Goal: Information Seeking & Learning: Compare options

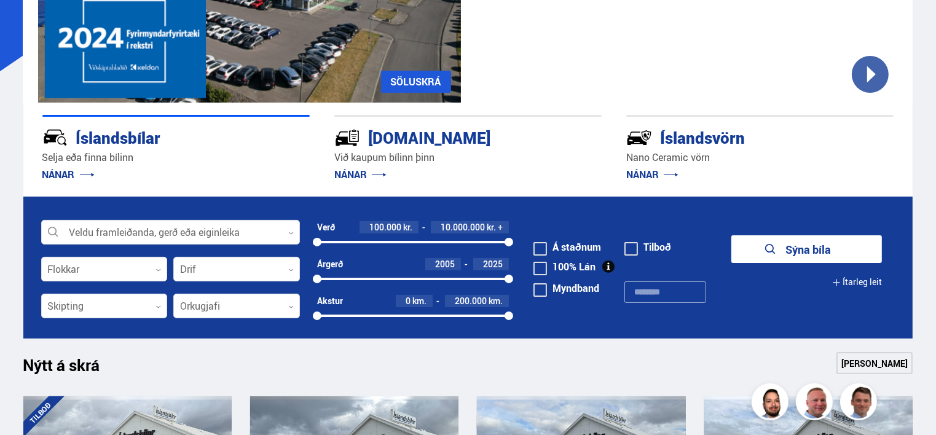
scroll to position [286, 0]
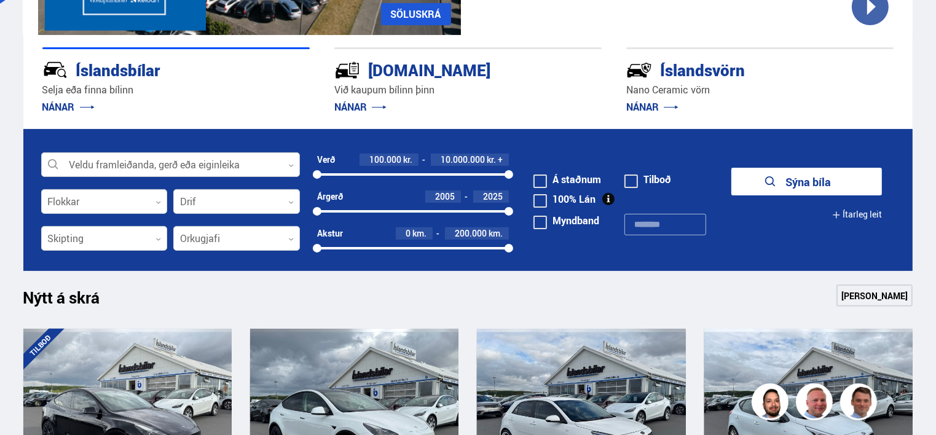
click at [292, 160] on div at bounding box center [170, 165] width 259 height 25
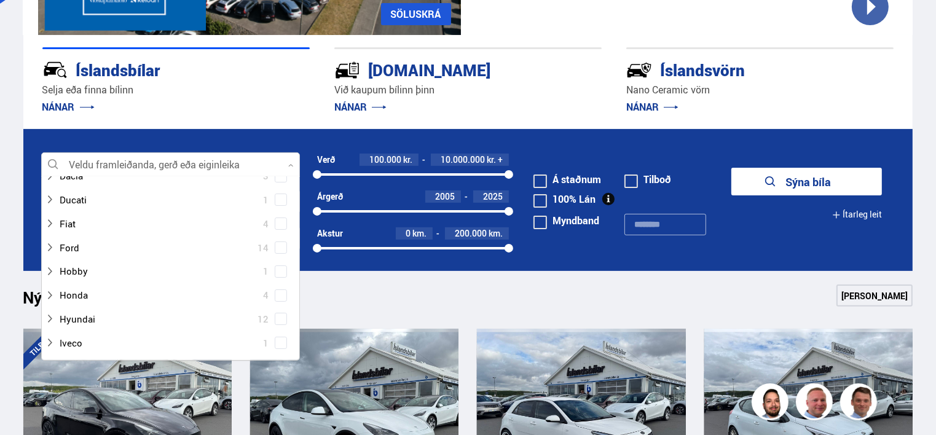
scroll to position [143, 0]
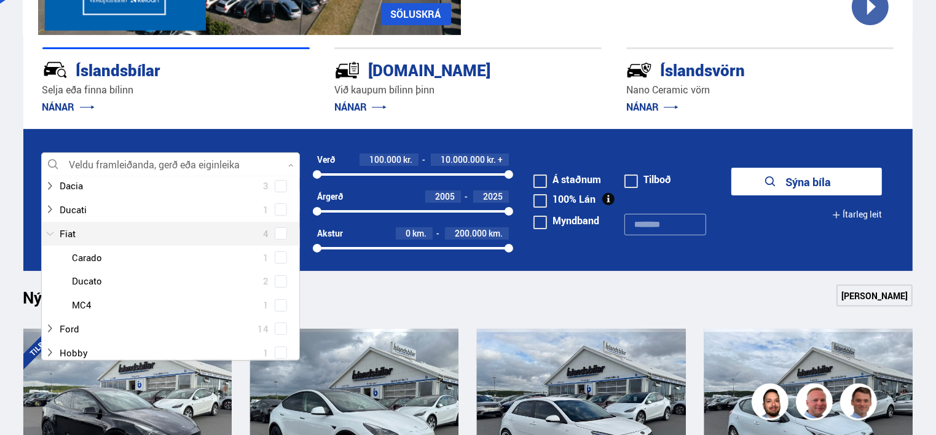
click at [69, 230] on div at bounding box center [158, 234] width 227 height 18
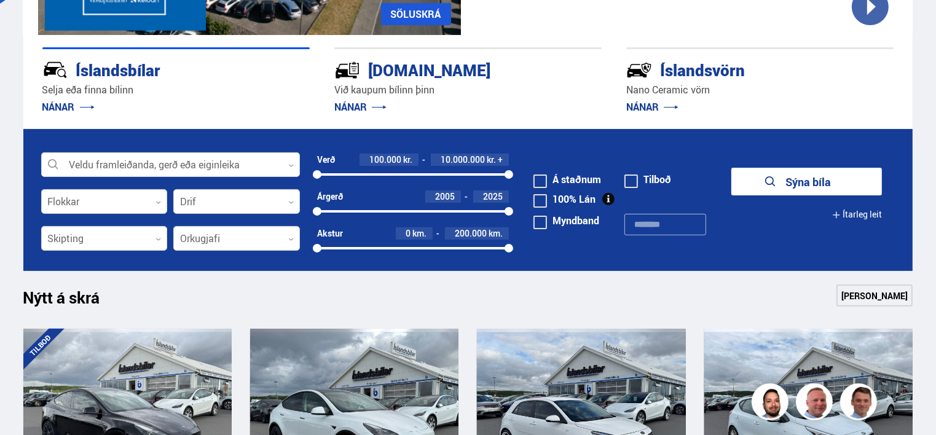
click at [338, 303] on div "Nýtt á skrá Sjá meira" at bounding box center [467, 298] width 889 height 29
click at [158, 198] on div at bounding box center [104, 202] width 127 height 25
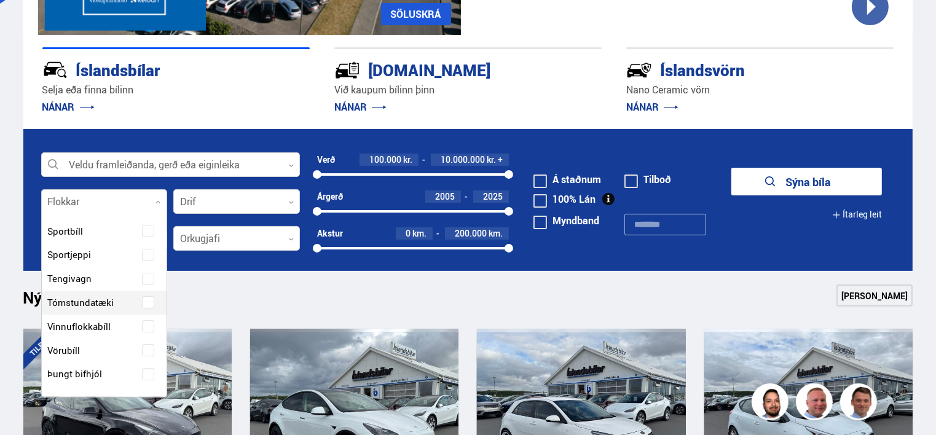
scroll to position [144, 0]
click at [87, 251] on label "Húsbíll" at bounding box center [94, 255] width 98 height 18
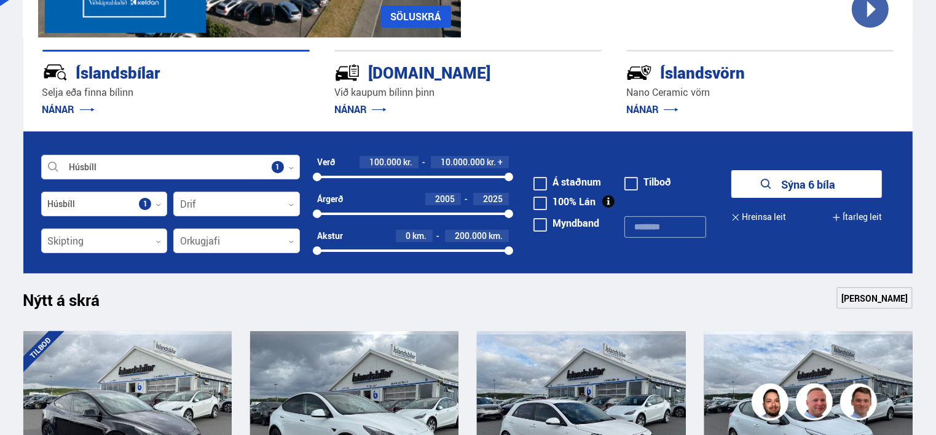
scroll to position [286, 0]
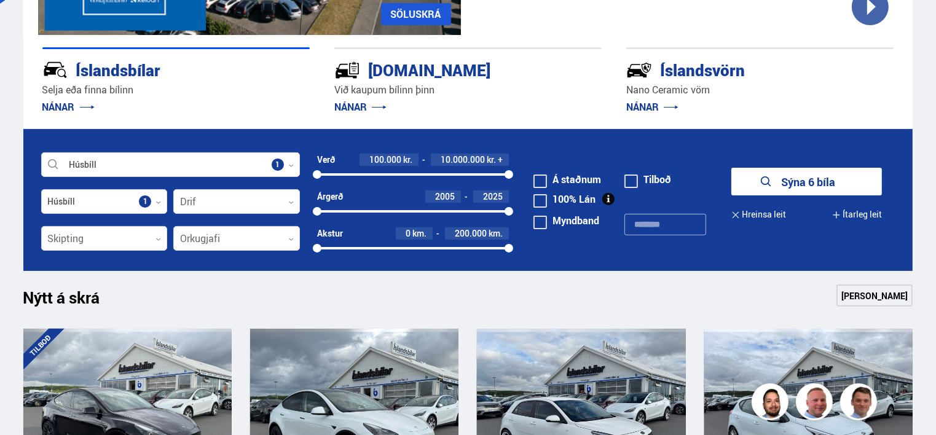
click at [540, 178] on span at bounding box center [540, 181] width 14 height 14
click at [635, 222] on input "text" at bounding box center [665, 225] width 82 height 22
type input "*****"
click at [855, 294] on link "[PERSON_NAME]" at bounding box center [874, 295] width 76 height 22
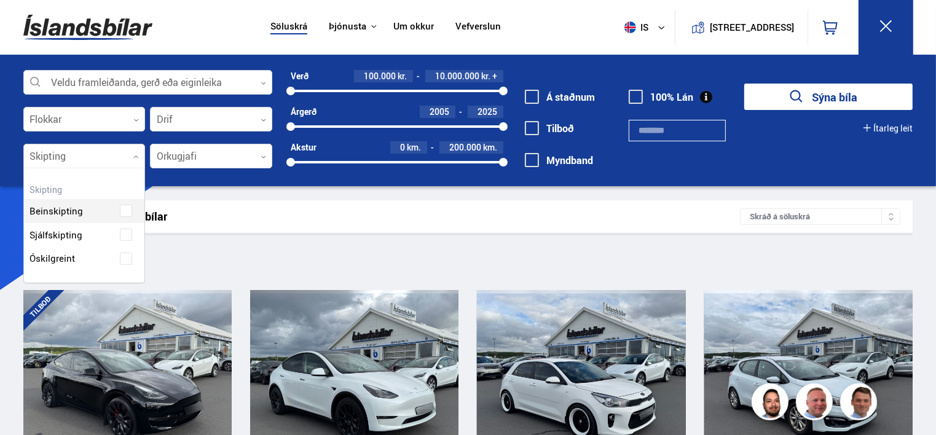
click at [133, 155] on div at bounding box center [84, 156] width 122 height 25
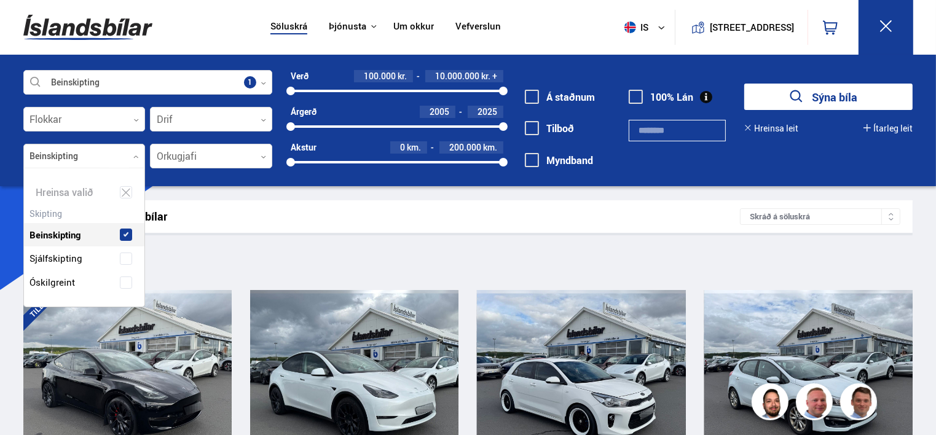
click at [76, 209] on div "Beinskipting" at bounding box center [84, 226] width 121 height 42
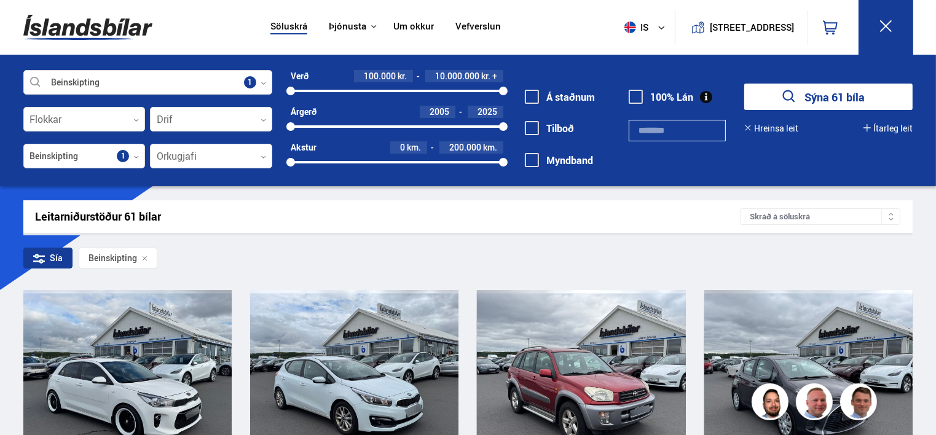
click at [207, 201] on div "Leitarniðurstöður 61 bílar Skráð á [GEOGRAPHIC_DATA]" at bounding box center [467, 216] width 889 height 33
click at [230, 160] on div at bounding box center [211, 156] width 122 height 25
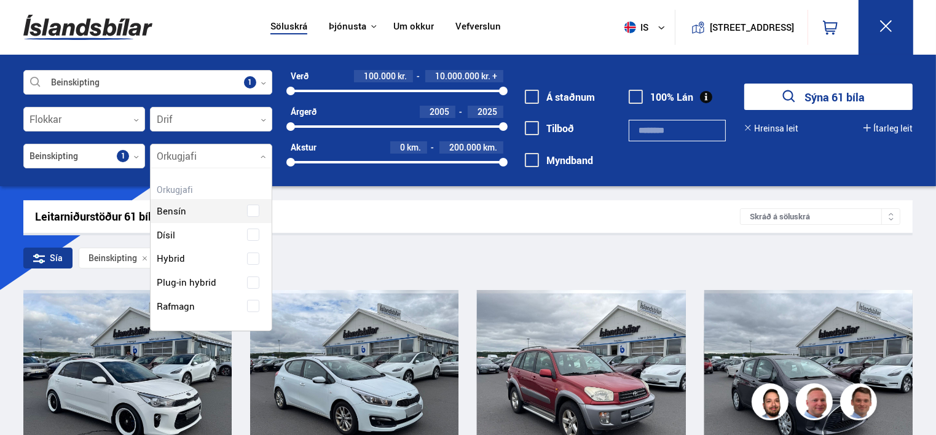
scroll to position [161, 121]
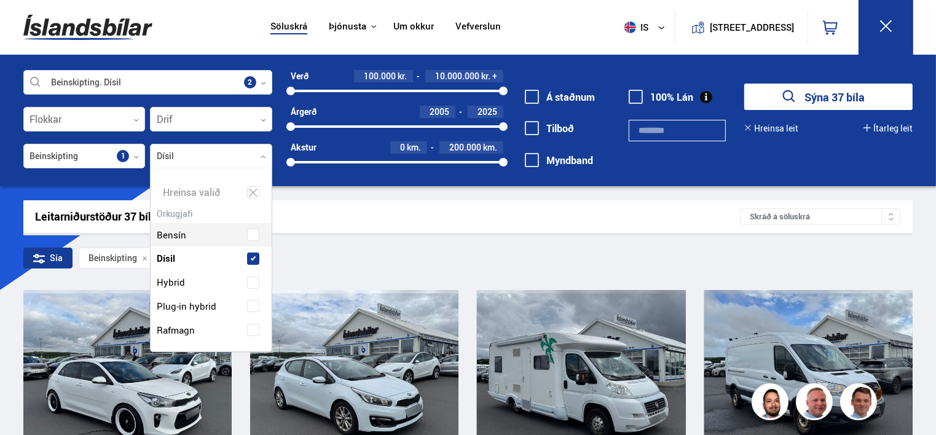
click at [302, 227] on div "Leitarniðurstöður 37 bílar Skráð á [GEOGRAPHIC_DATA]" at bounding box center [467, 216] width 889 height 33
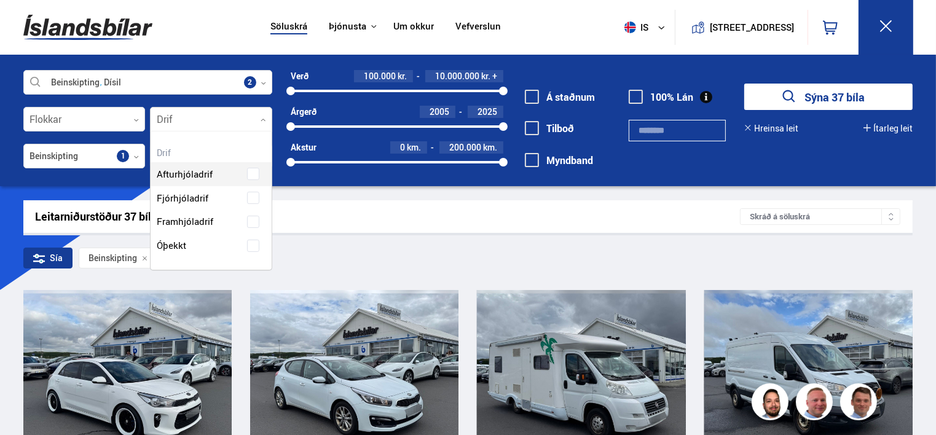
click at [260, 117] on icon at bounding box center [263, 120] width 6 height 6
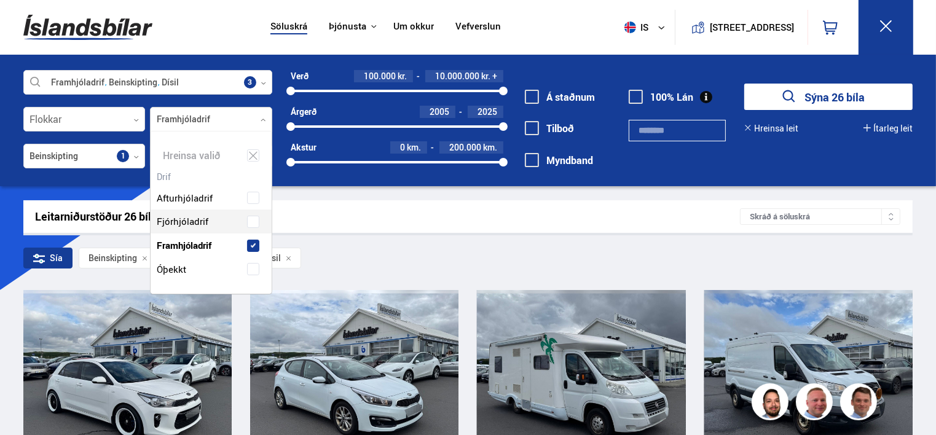
click at [447, 224] on div "Leitarniðurstöður 26 bílar Skráð á [GEOGRAPHIC_DATA]" at bounding box center [467, 216] width 889 height 33
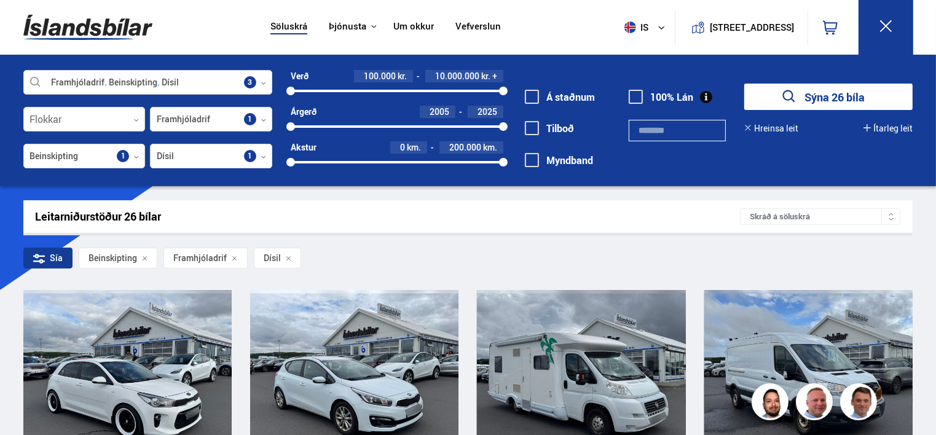
click at [528, 99] on span at bounding box center [532, 97] width 14 height 14
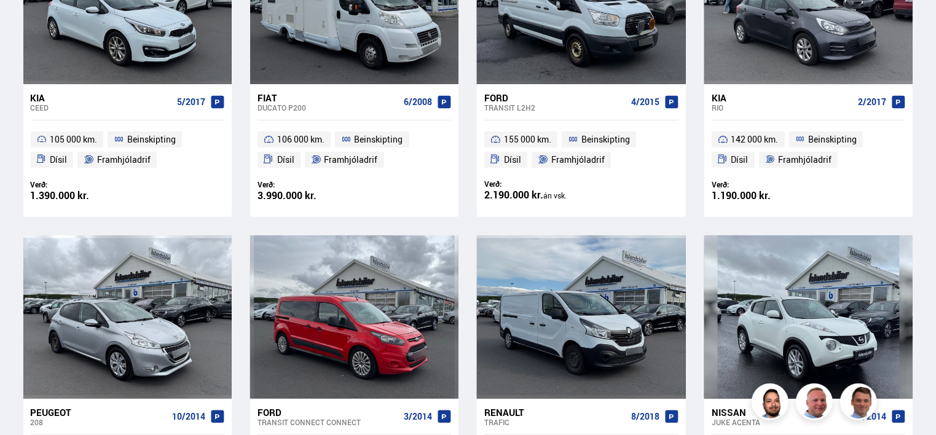
scroll to position [286, 0]
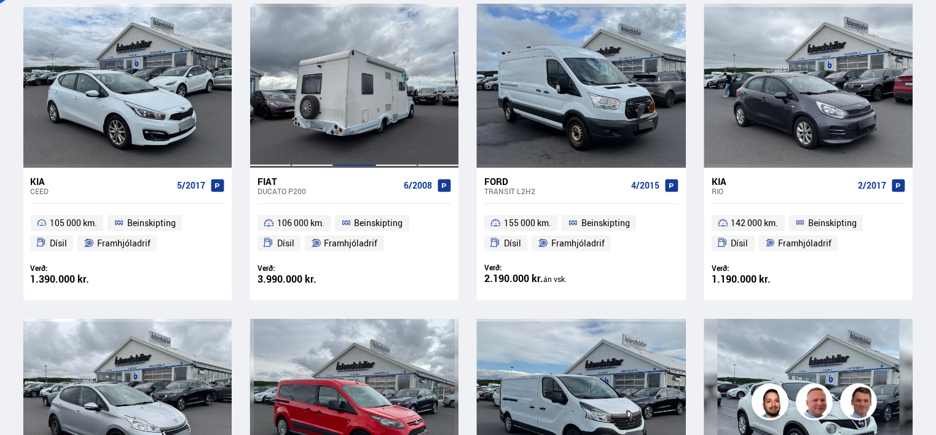
click at [373, 104] on div at bounding box center [354, 85] width 42 height 163
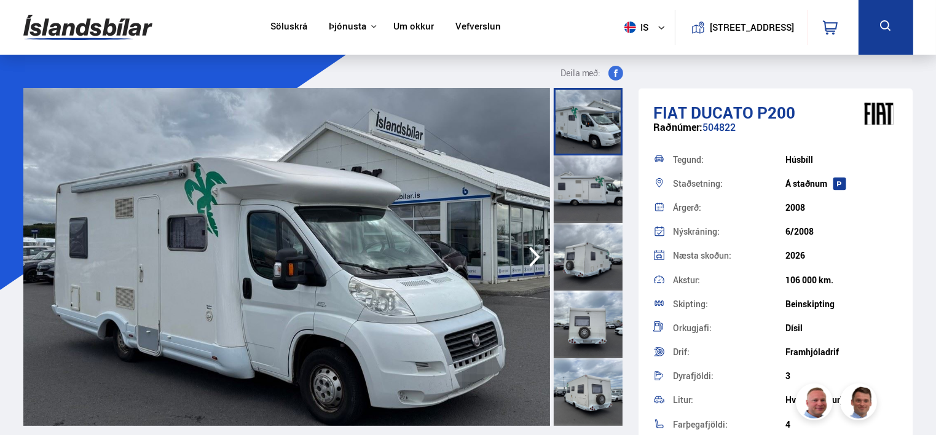
click at [532, 256] on icon "button" at bounding box center [534, 256] width 25 height 29
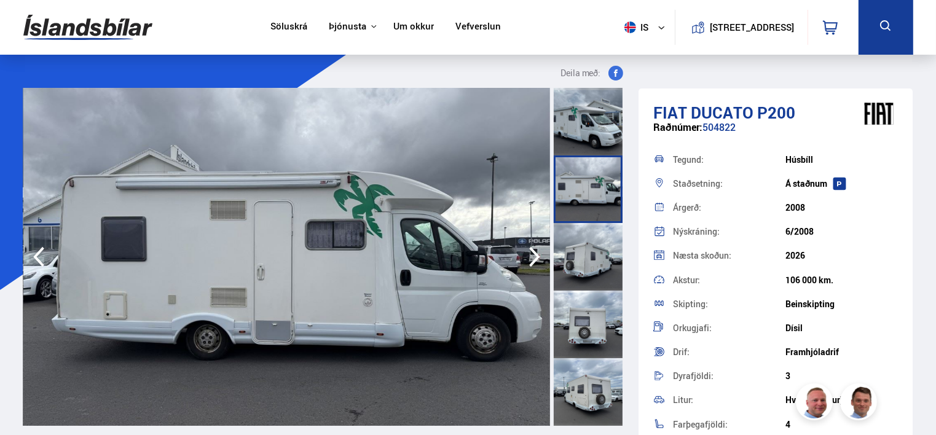
click at [532, 256] on icon "button" at bounding box center [534, 256] width 25 height 29
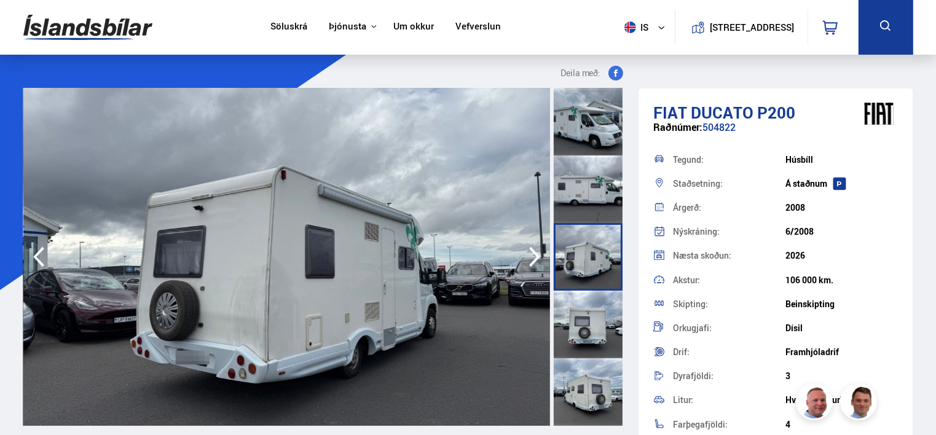
click at [532, 256] on icon "button" at bounding box center [534, 256] width 25 height 29
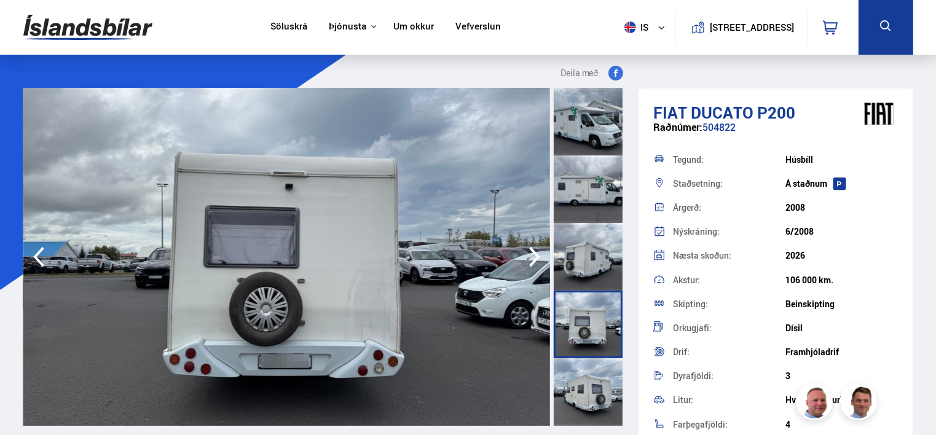
click at [532, 256] on icon "button" at bounding box center [534, 256] width 25 height 29
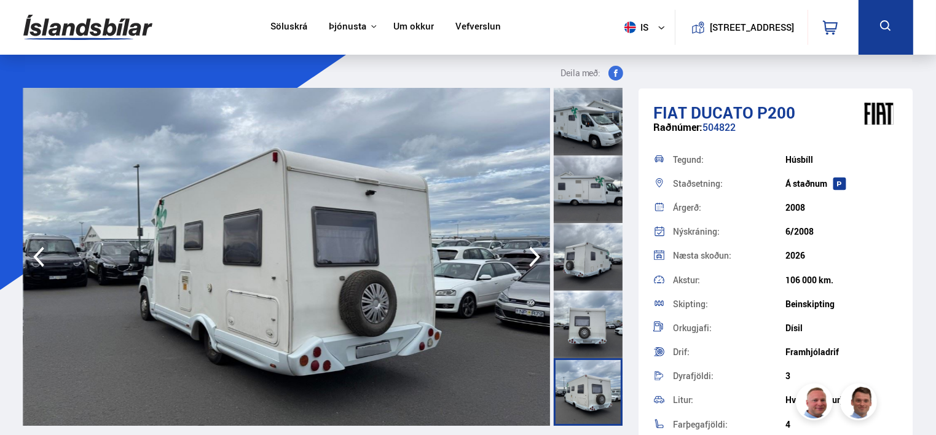
click at [532, 256] on icon "button" at bounding box center [534, 256] width 25 height 29
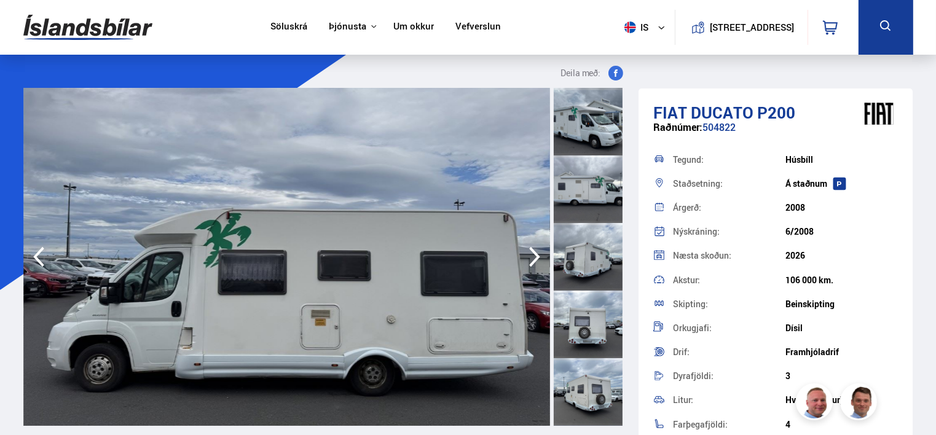
click at [532, 256] on icon "button" at bounding box center [534, 256] width 25 height 29
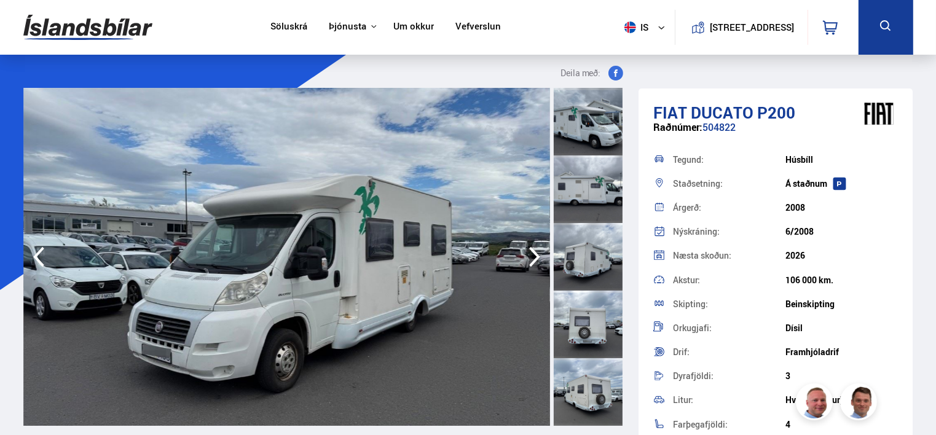
click at [532, 256] on icon "button" at bounding box center [534, 256] width 25 height 29
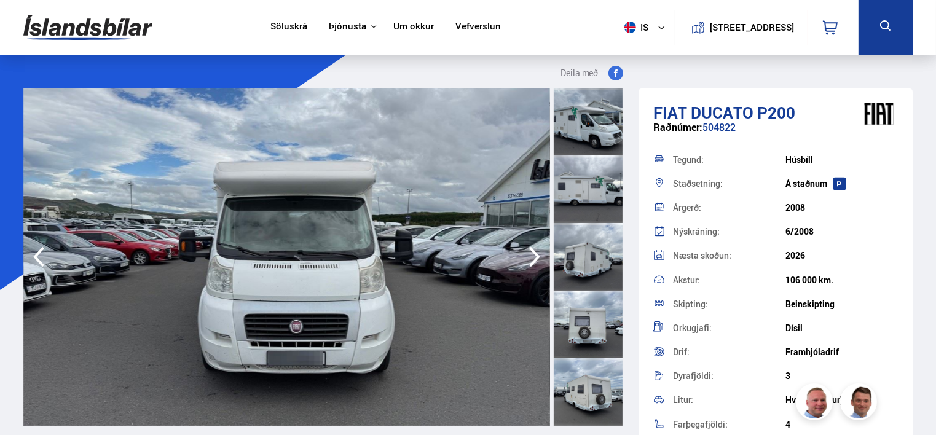
click at [532, 256] on icon "button" at bounding box center [534, 256] width 25 height 29
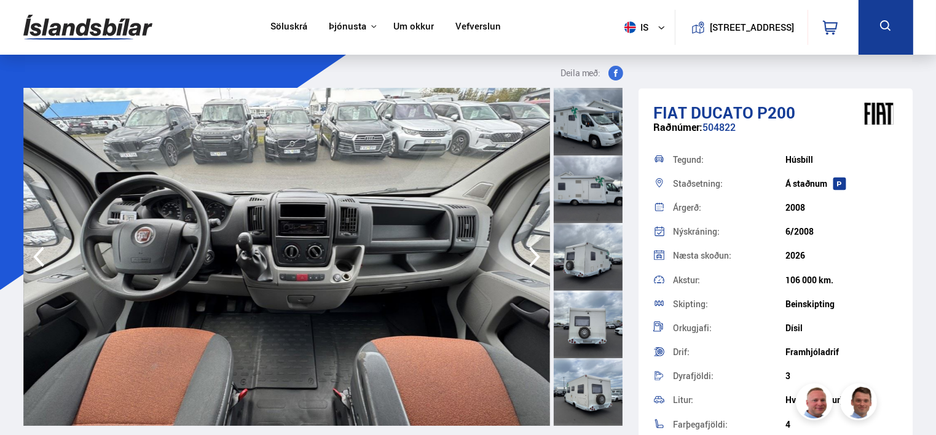
click at [532, 256] on icon "button" at bounding box center [534, 256] width 25 height 29
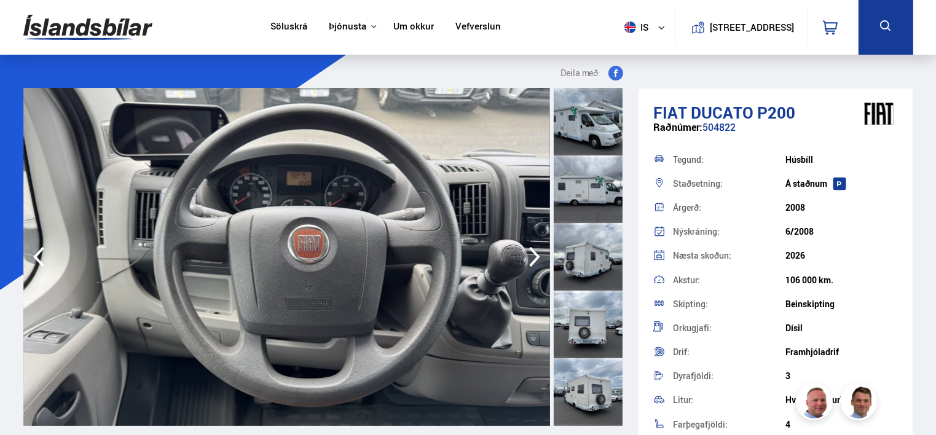
click at [532, 256] on icon "button" at bounding box center [534, 256] width 25 height 29
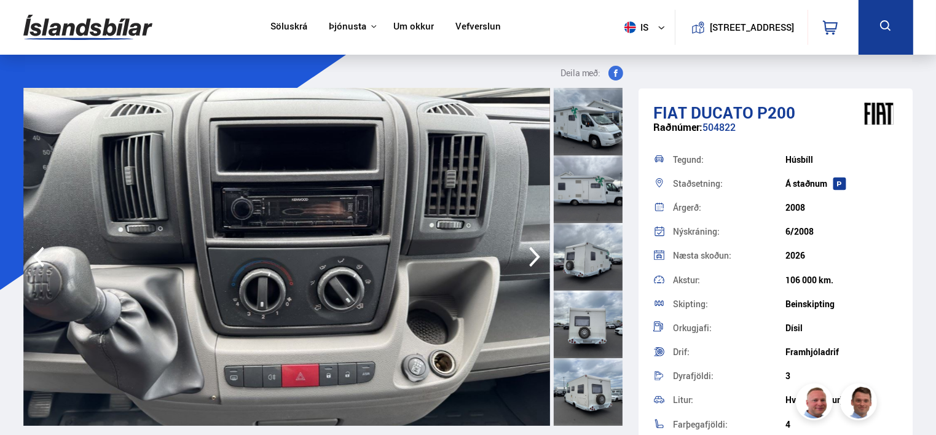
click at [532, 256] on icon "button" at bounding box center [534, 256] width 25 height 29
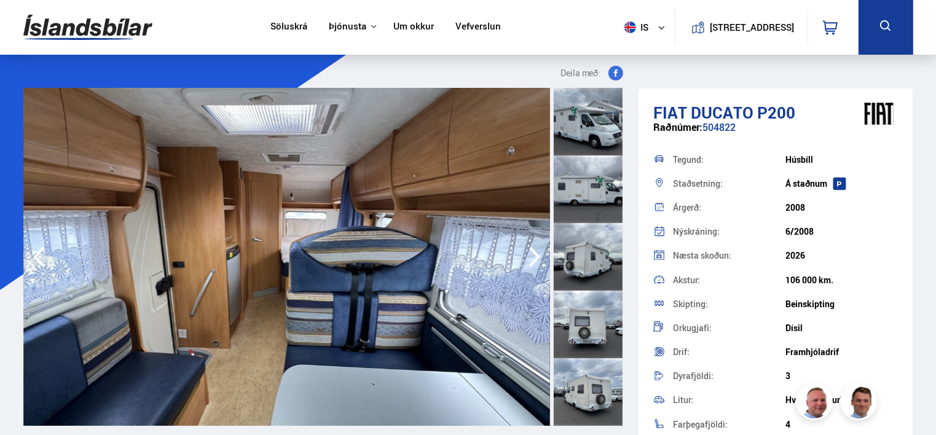
click at [535, 258] on icon "button" at bounding box center [534, 256] width 25 height 29
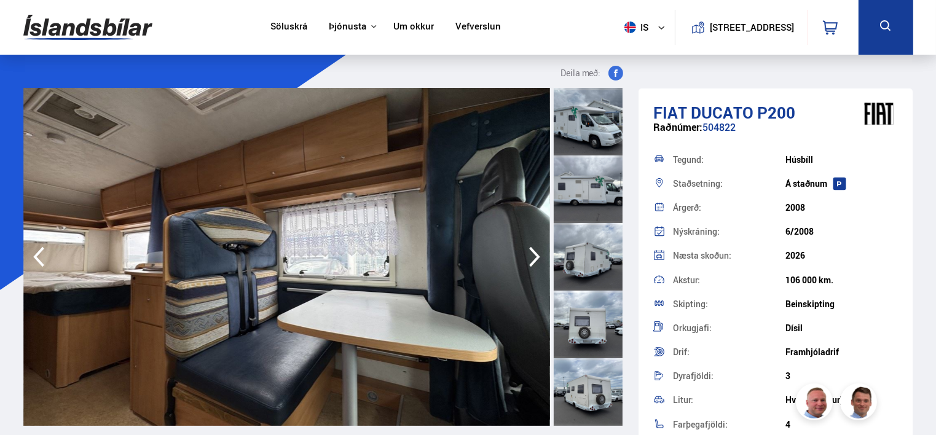
click at [535, 258] on icon "button" at bounding box center [534, 256] width 25 height 29
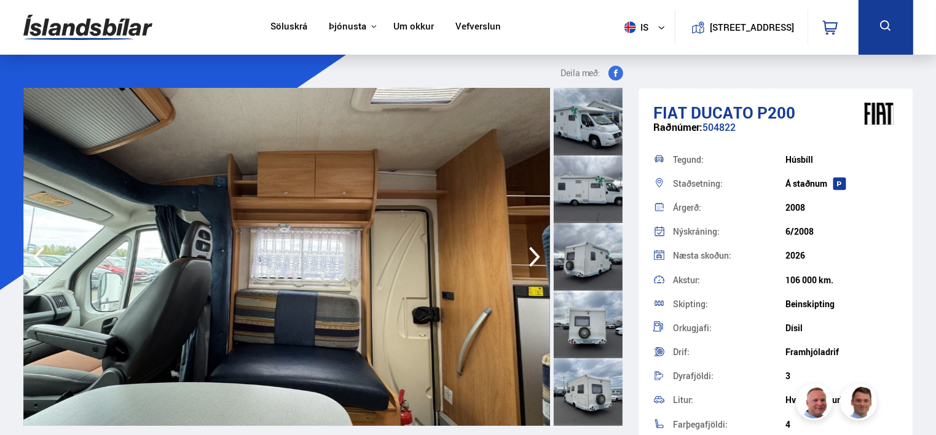
click at [536, 256] on icon "button" at bounding box center [534, 256] width 25 height 29
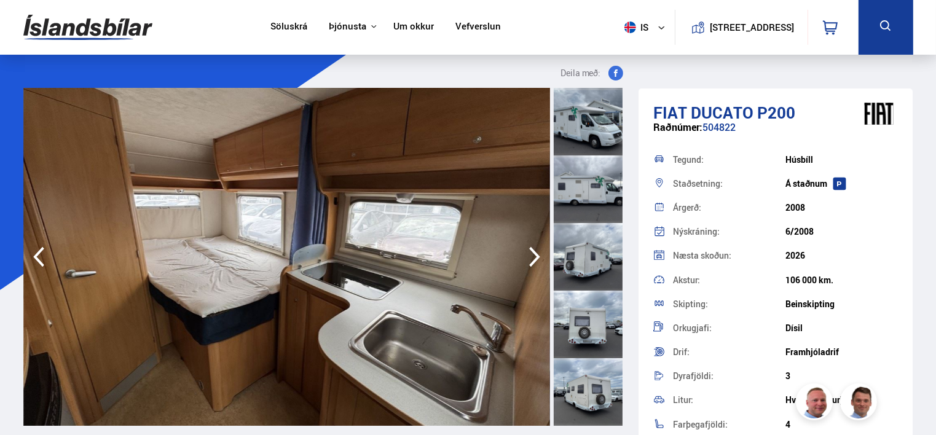
click at [536, 256] on icon "button" at bounding box center [534, 256] width 25 height 29
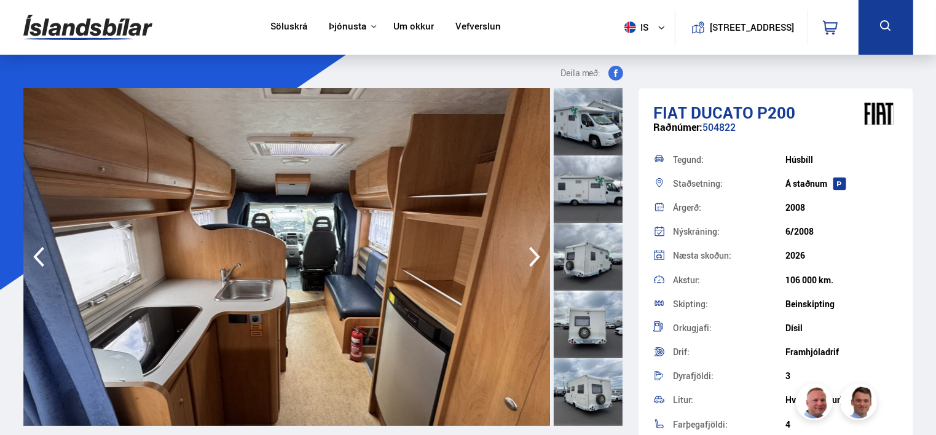
click at [536, 254] on icon "button" at bounding box center [534, 257] width 11 height 20
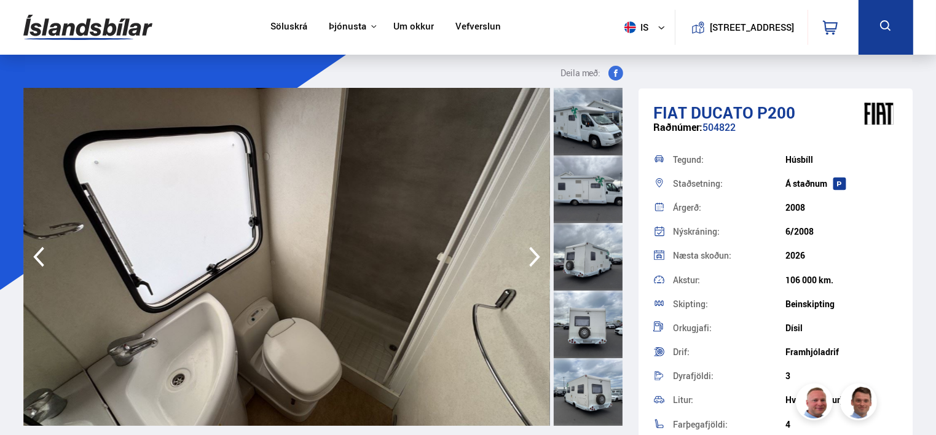
click at [536, 254] on icon "button" at bounding box center [534, 257] width 11 height 20
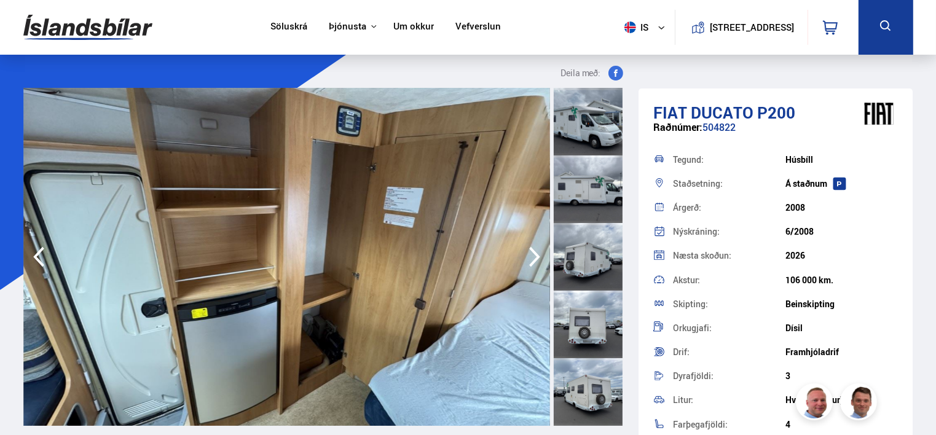
click at [536, 254] on icon "button" at bounding box center [534, 257] width 11 height 20
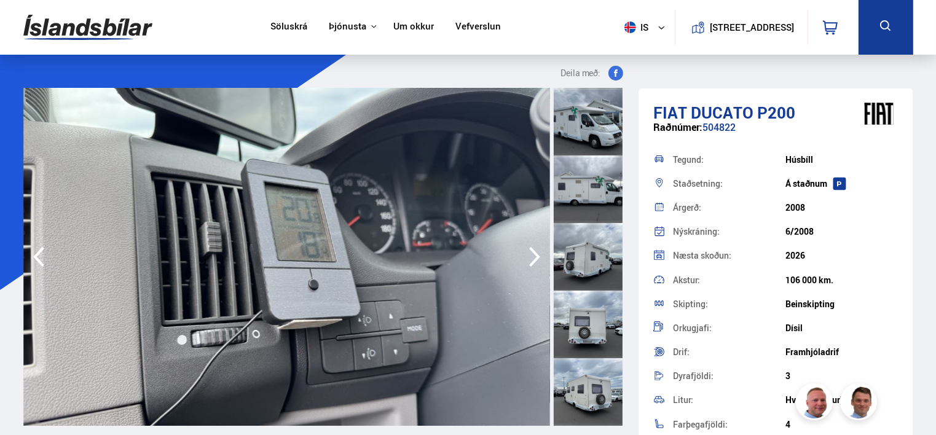
click at [536, 254] on icon "button" at bounding box center [534, 257] width 11 height 20
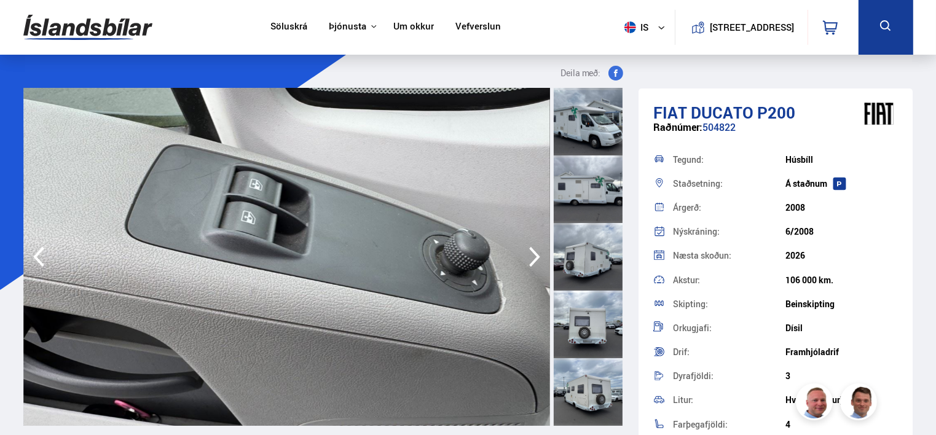
click at [536, 254] on icon "button" at bounding box center [534, 257] width 11 height 20
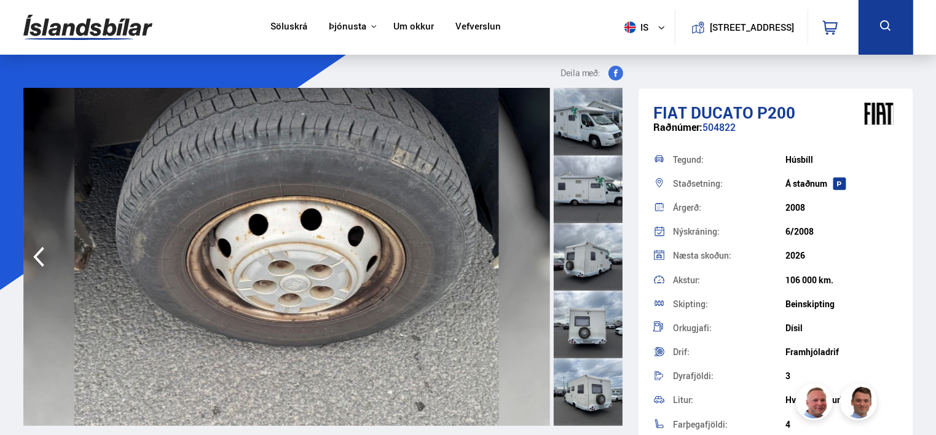
click at [536, 254] on img at bounding box center [286, 257] width 526 height 338
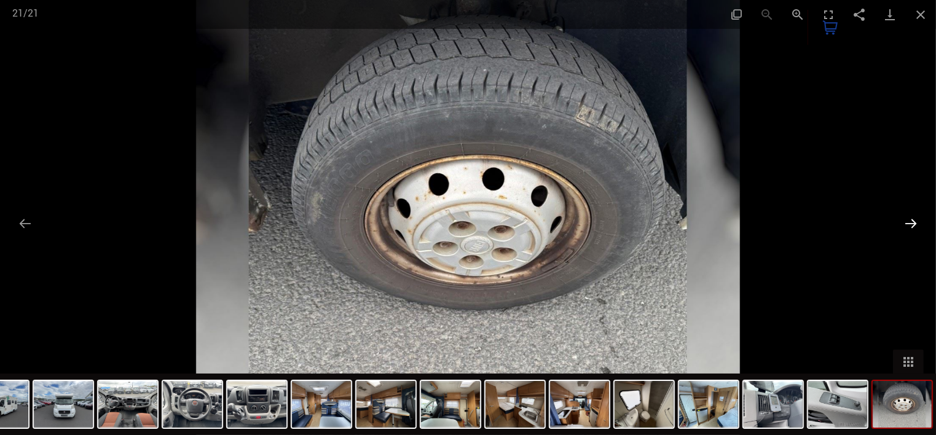
click at [913, 215] on button "Next slide" at bounding box center [910, 223] width 26 height 24
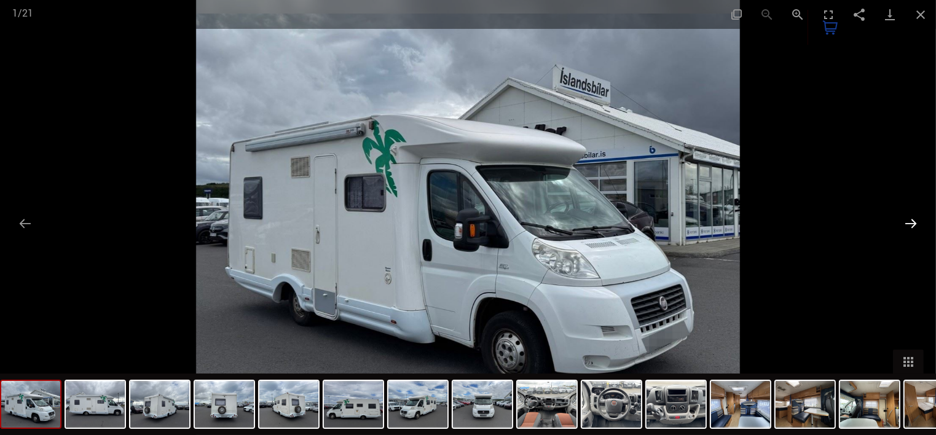
click at [915, 222] on button "Next slide" at bounding box center [910, 223] width 26 height 24
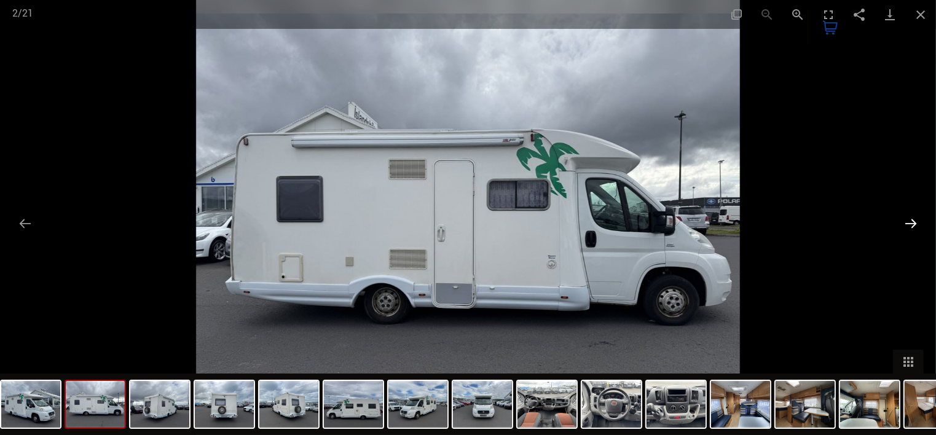
click at [915, 222] on button "Next slide" at bounding box center [910, 223] width 26 height 24
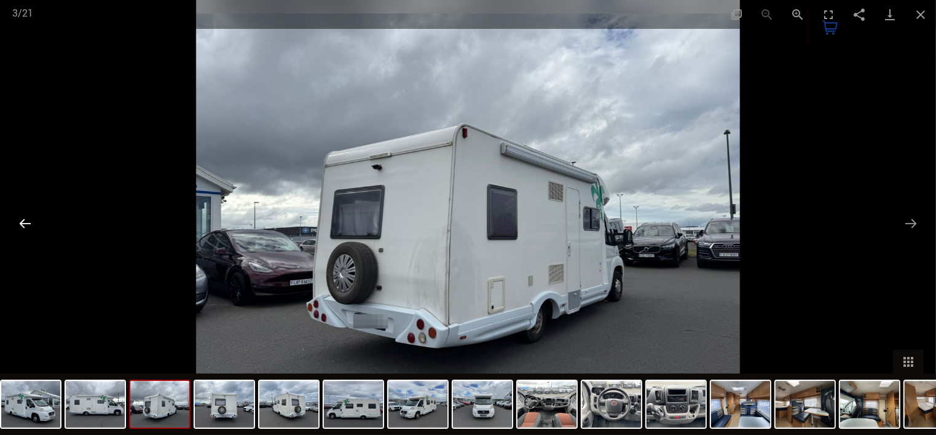
click at [20, 222] on button "Previous slide" at bounding box center [25, 223] width 26 height 24
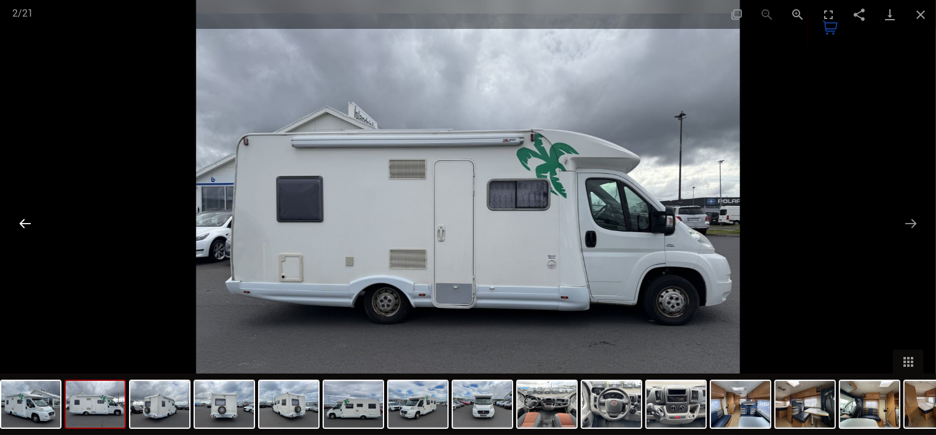
click at [20, 222] on button "Previous slide" at bounding box center [25, 223] width 26 height 24
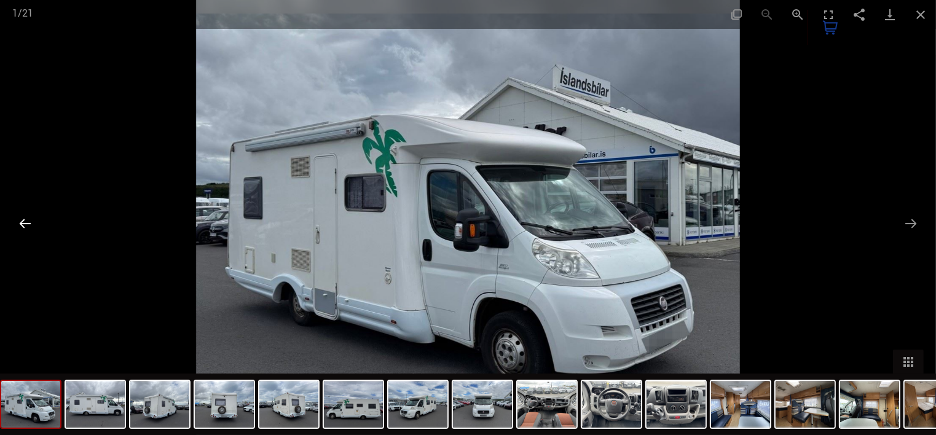
click at [20, 222] on button "Previous slide" at bounding box center [25, 223] width 26 height 24
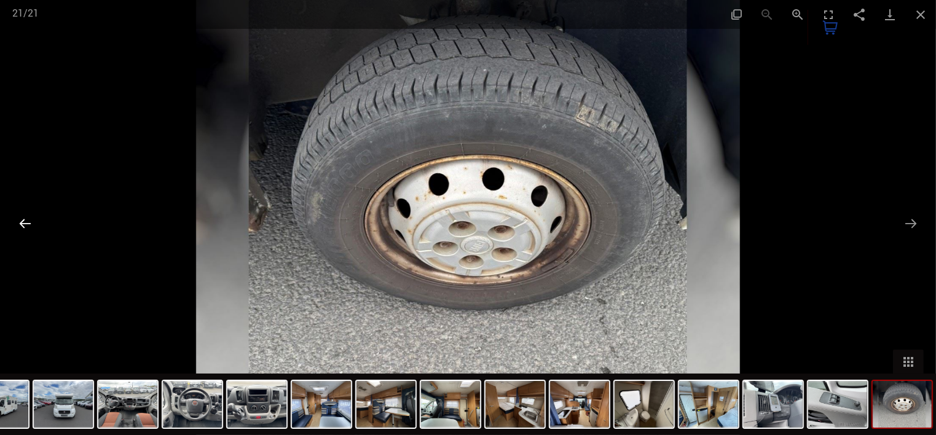
click at [22, 221] on button "Previous slide" at bounding box center [25, 223] width 26 height 24
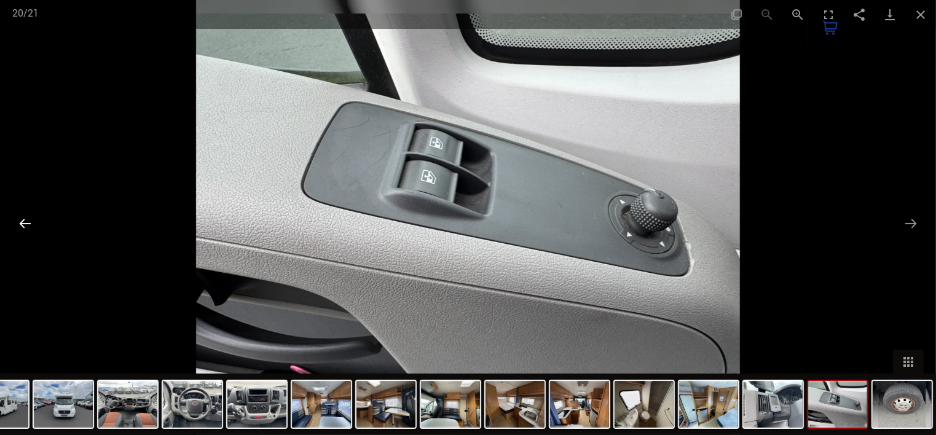
click at [22, 221] on button "Previous slide" at bounding box center [25, 223] width 26 height 24
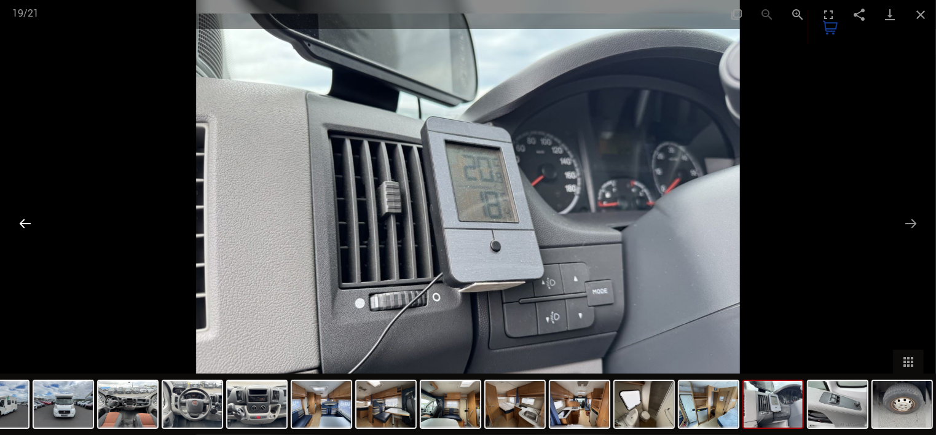
click at [22, 221] on button "Previous slide" at bounding box center [25, 223] width 26 height 24
click at [22, 220] on button "Previous slide" at bounding box center [25, 223] width 26 height 24
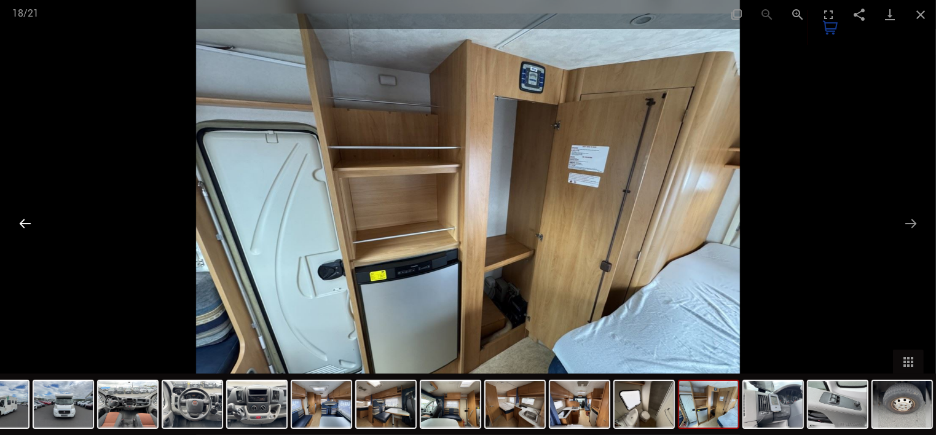
click at [22, 220] on button "Previous slide" at bounding box center [25, 223] width 26 height 24
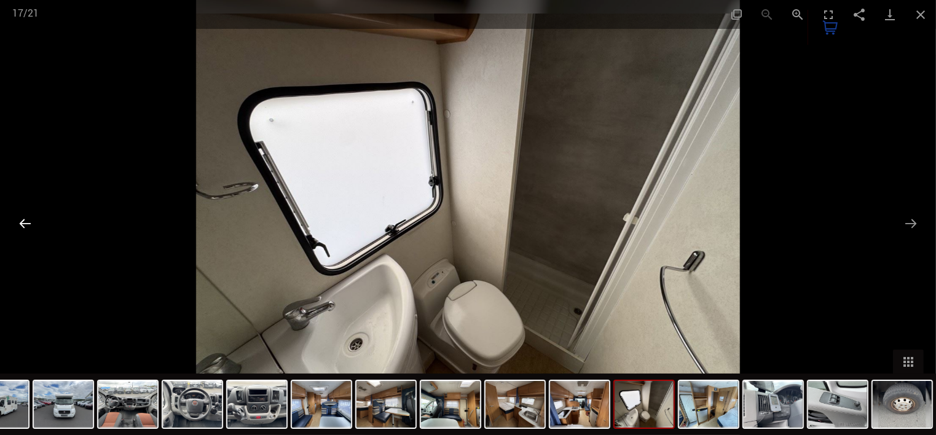
click at [22, 220] on button "Previous slide" at bounding box center [25, 223] width 26 height 24
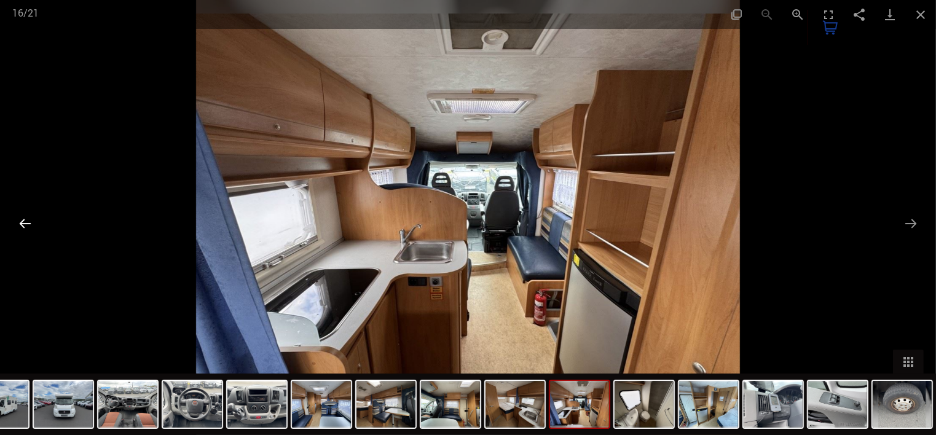
click at [22, 220] on button "Previous slide" at bounding box center [25, 223] width 26 height 24
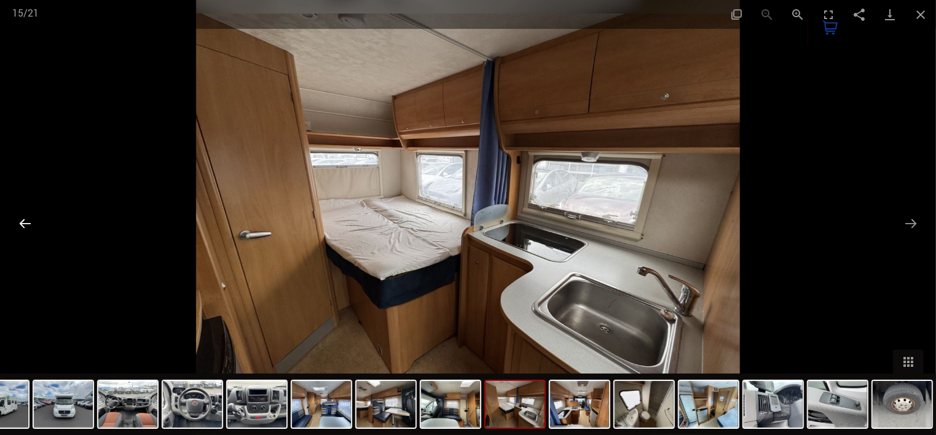
click at [22, 220] on button "Previous slide" at bounding box center [25, 223] width 26 height 24
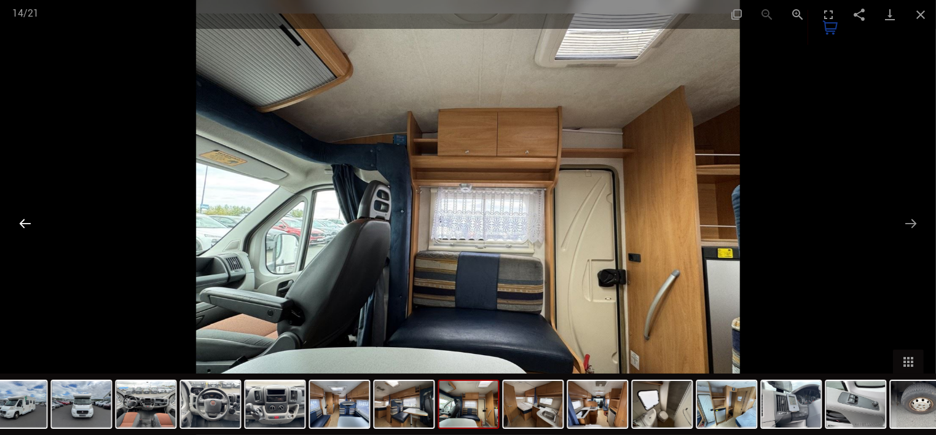
click at [22, 220] on button "Previous slide" at bounding box center [25, 223] width 26 height 24
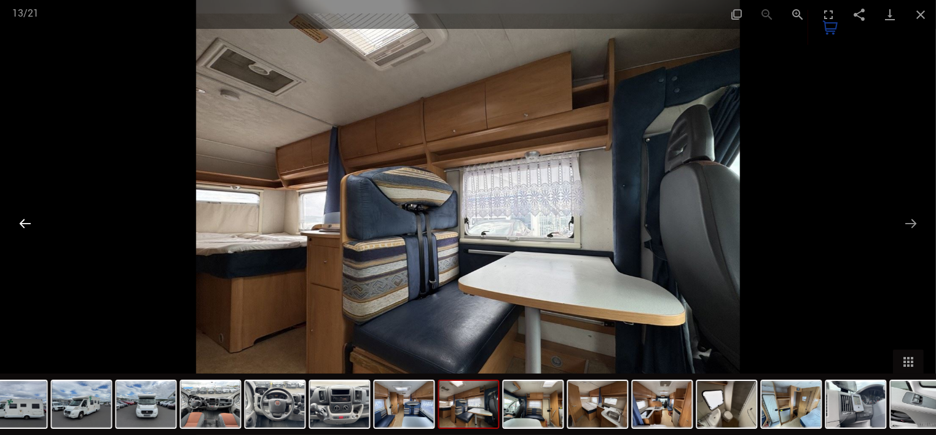
click at [22, 220] on button "Previous slide" at bounding box center [25, 223] width 26 height 24
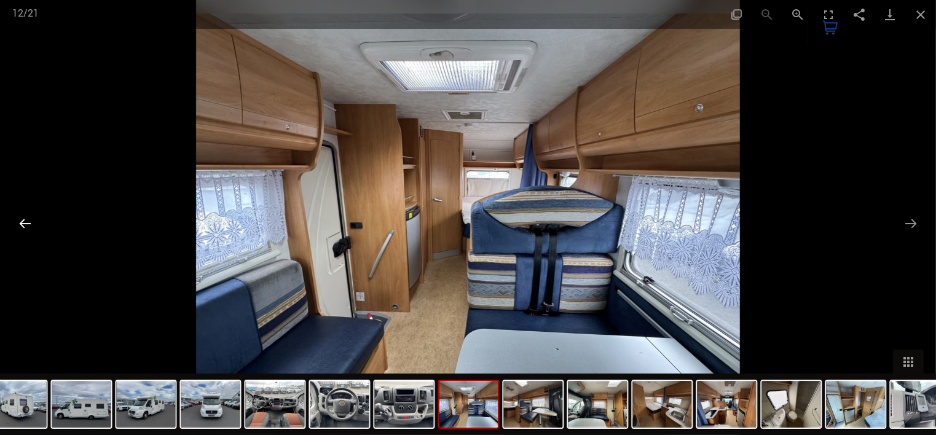
click at [22, 220] on button "Previous slide" at bounding box center [25, 223] width 26 height 24
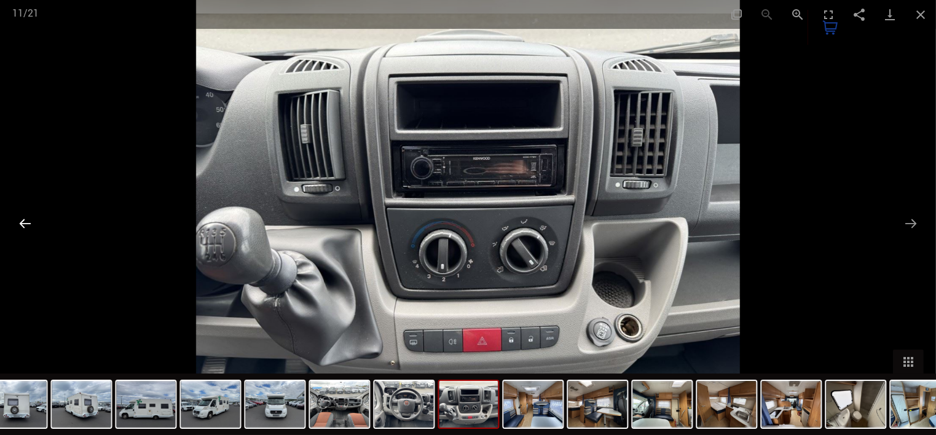
click at [22, 220] on button "Previous slide" at bounding box center [25, 223] width 26 height 24
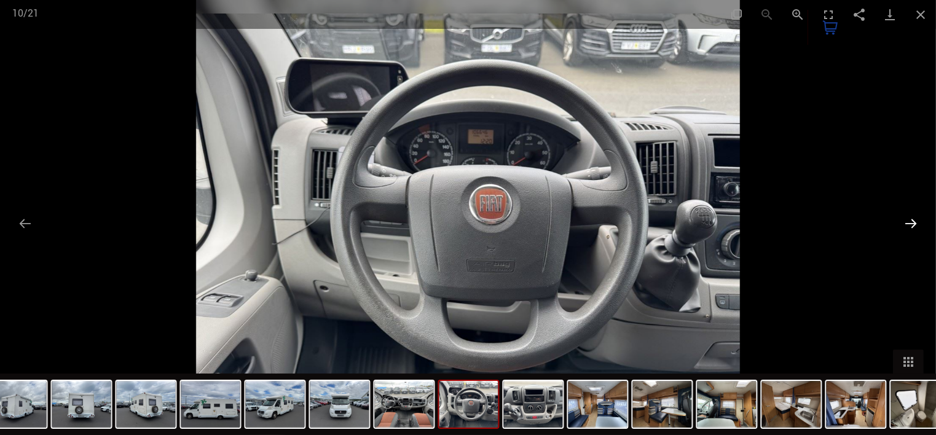
click at [910, 216] on button "Next slide" at bounding box center [910, 223] width 26 height 24
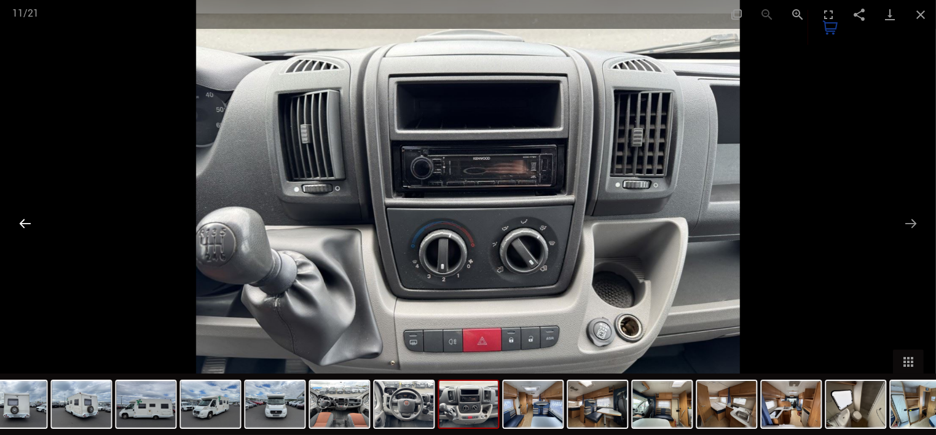
click at [23, 223] on button "Previous slide" at bounding box center [25, 223] width 26 height 24
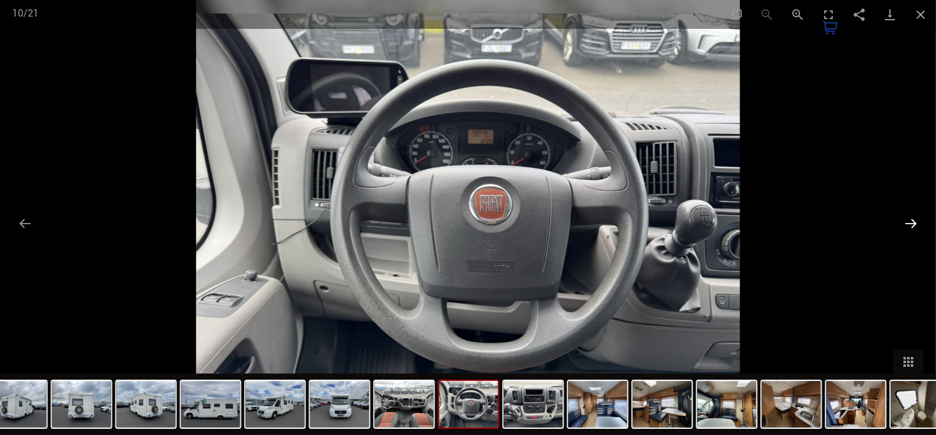
click at [907, 219] on button "Next slide" at bounding box center [910, 223] width 26 height 24
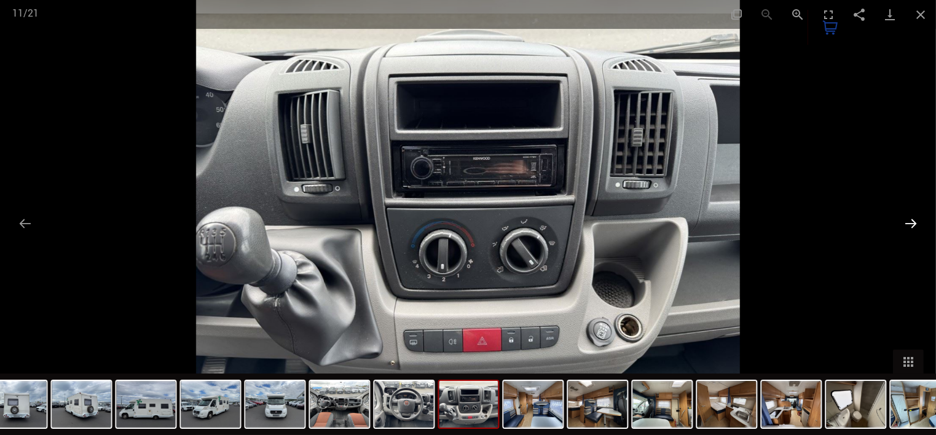
click at [912, 221] on button "Next slide" at bounding box center [910, 223] width 26 height 24
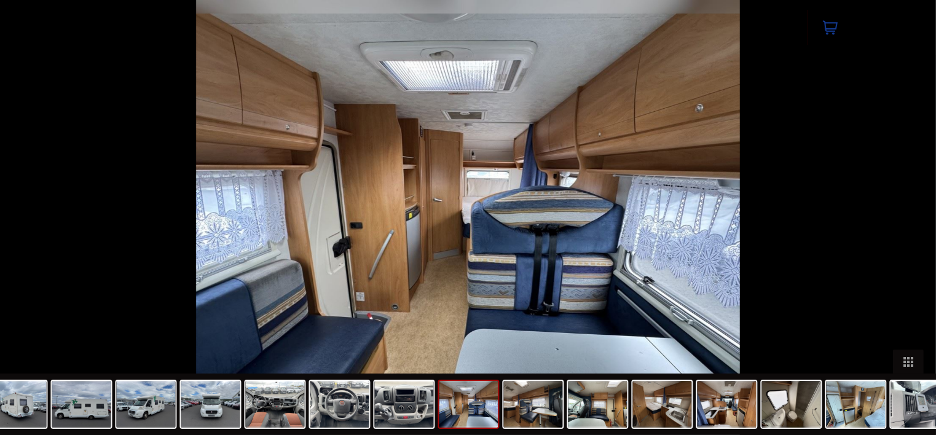
click at [911, 221] on button "Next slide" at bounding box center [917, 223] width 26 height 24
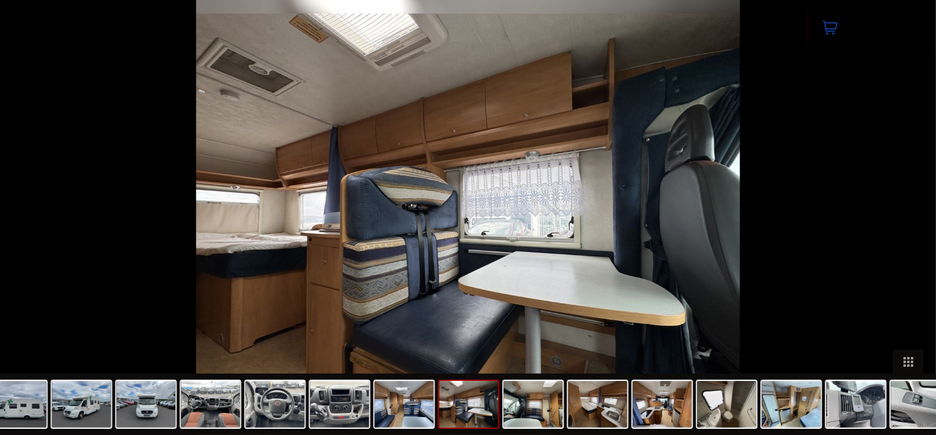
click at [911, 221] on button "Next slide" at bounding box center [917, 223] width 26 height 24
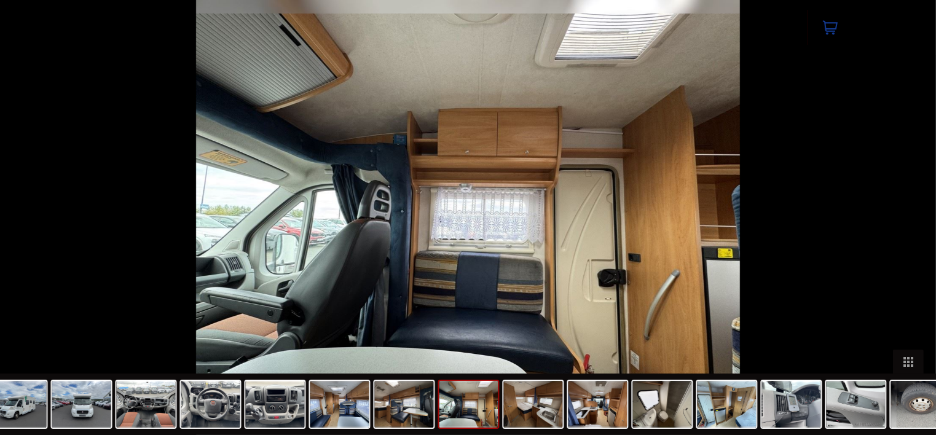
click at [911, 221] on button "Next slide" at bounding box center [917, 223] width 26 height 24
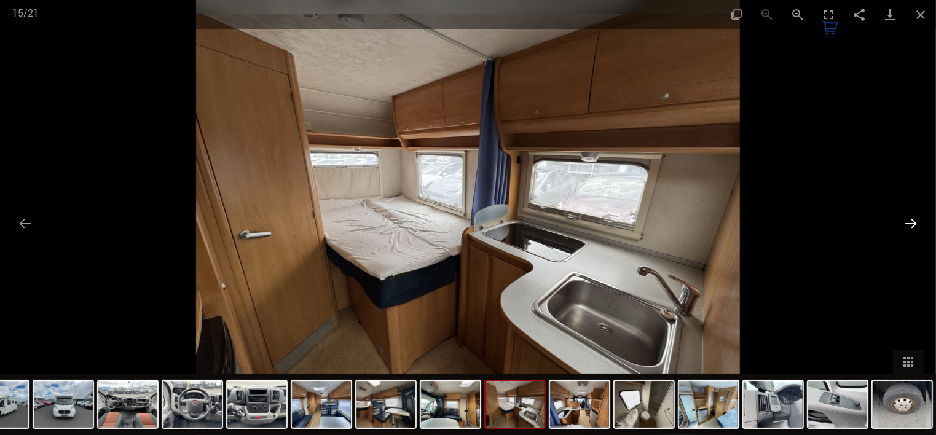
click at [911, 221] on button "Next slide" at bounding box center [910, 223] width 26 height 24
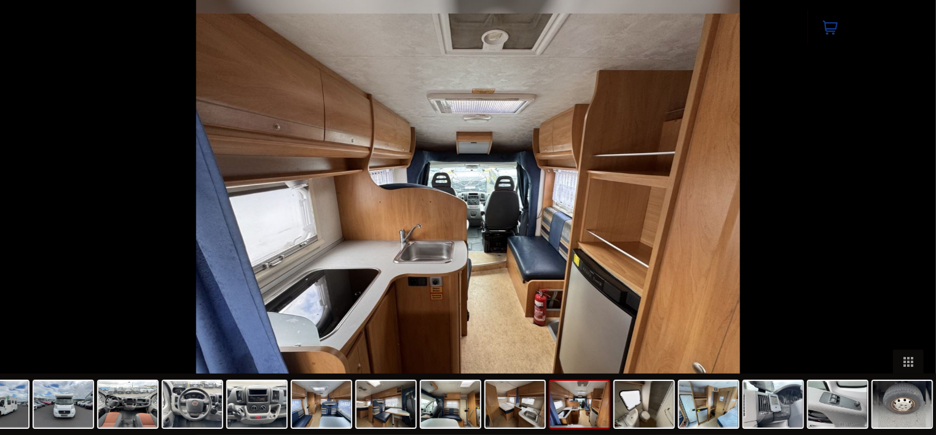
click at [911, 221] on button "Next slide" at bounding box center [917, 223] width 26 height 24
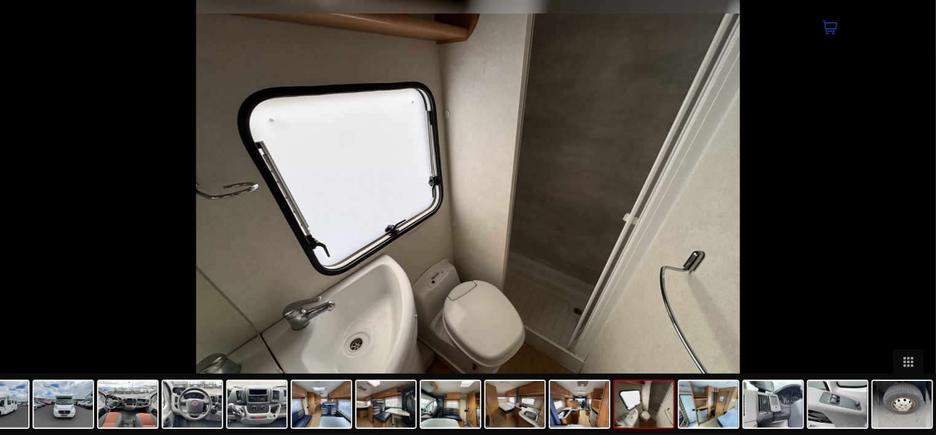
click at [911, 221] on button "Next slide" at bounding box center [917, 223] width 26 height 24
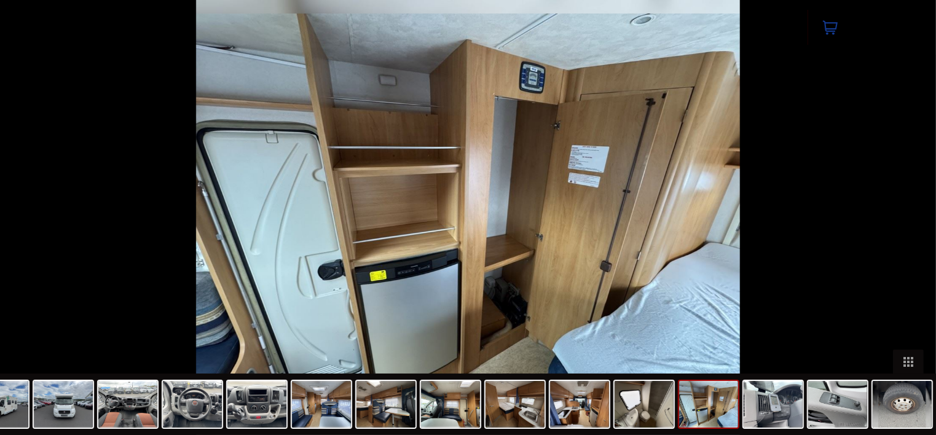
click at [911, 221] on button "Next slide" at bounding box center [917, 223] width 26 height 24
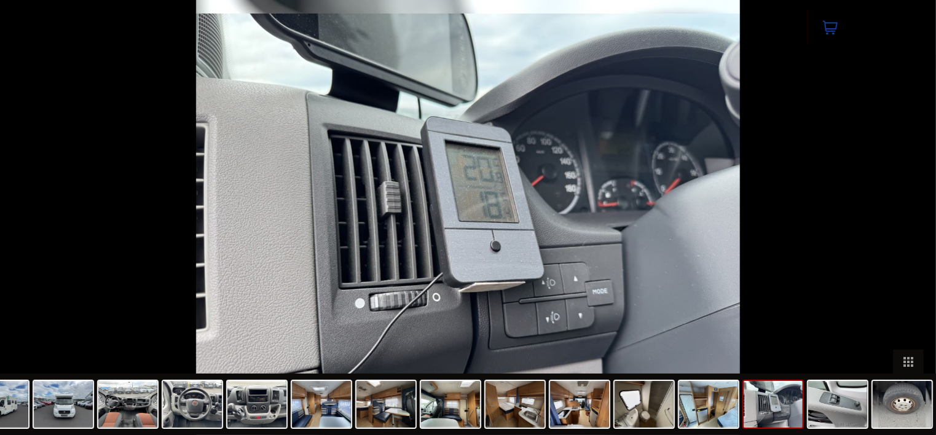
click at [911, 221] on button "Next slide" at bounding box center [917, 223] width 26 height 24
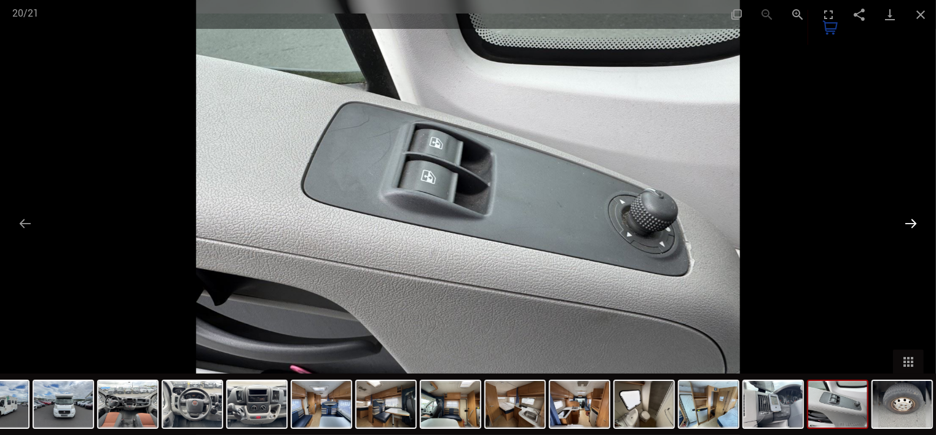
click at [911, 221] on button "Next slide" at bounding box center [910, 223] width 26 height 24
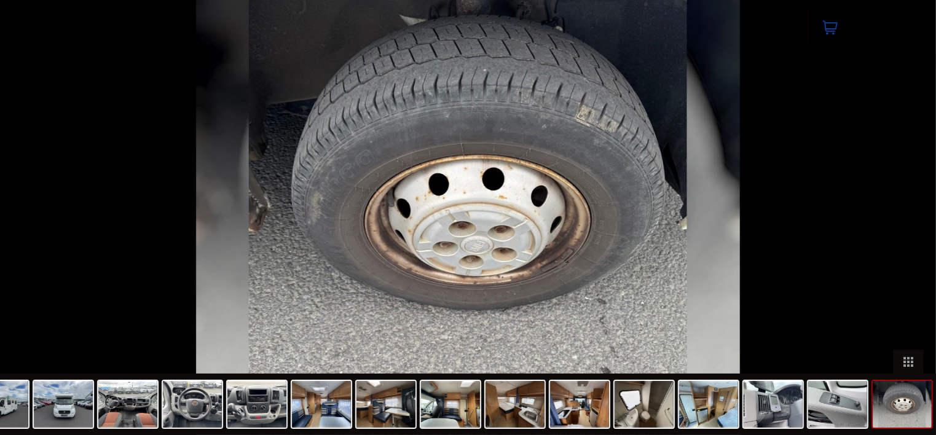
click at [911, 221] on button "Next slide" at bounding box center [917, 223] width 26 height 24
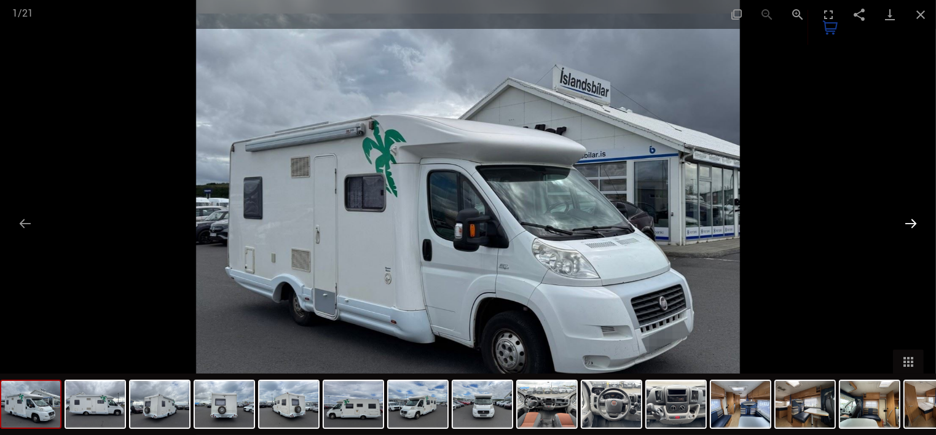
click at [913, 217] on button "Next slide" at bounding box center [910, 223] width 26 height 24
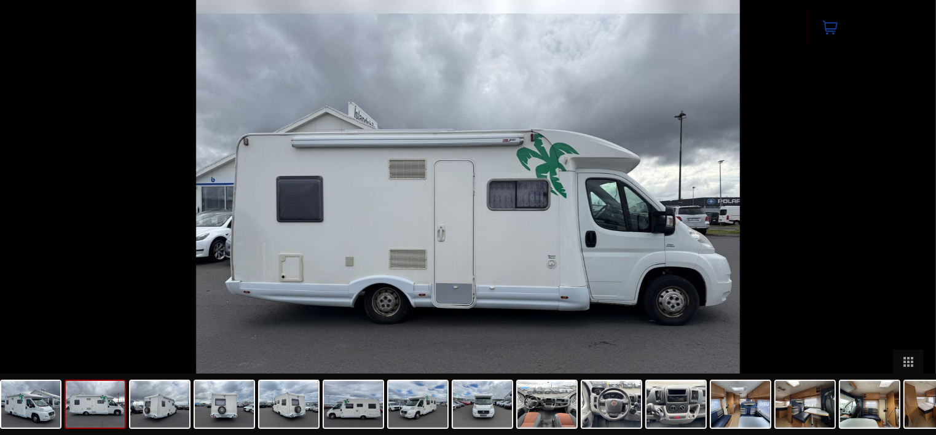
click at [913, 217] on button "Next slide" at bounding box center [917, 223] width 26 height 24
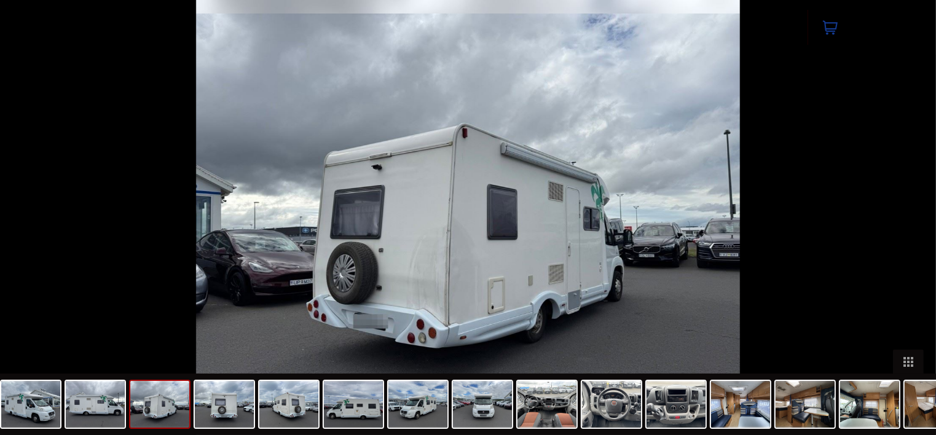
click at [913, 216] on button "Next slide" at bounding box center [917, 223] width 26 height 24
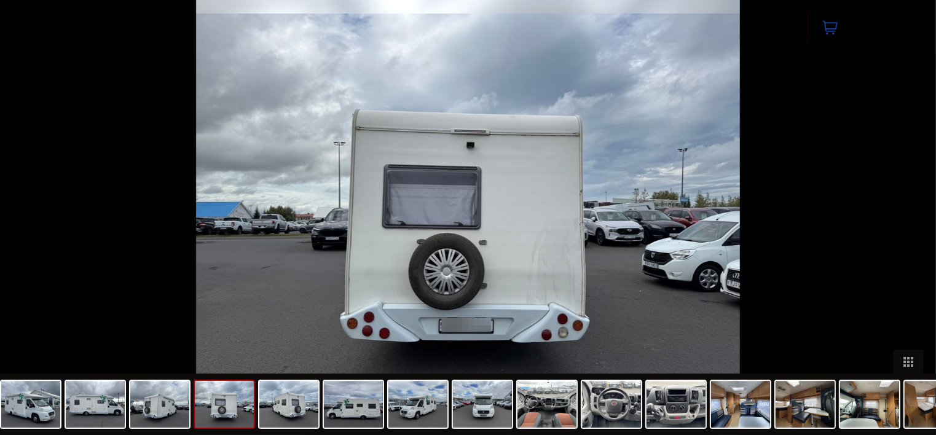
click at [913, 216] on button "Next slide" at bounding box center [917, 223] width 26 height 24
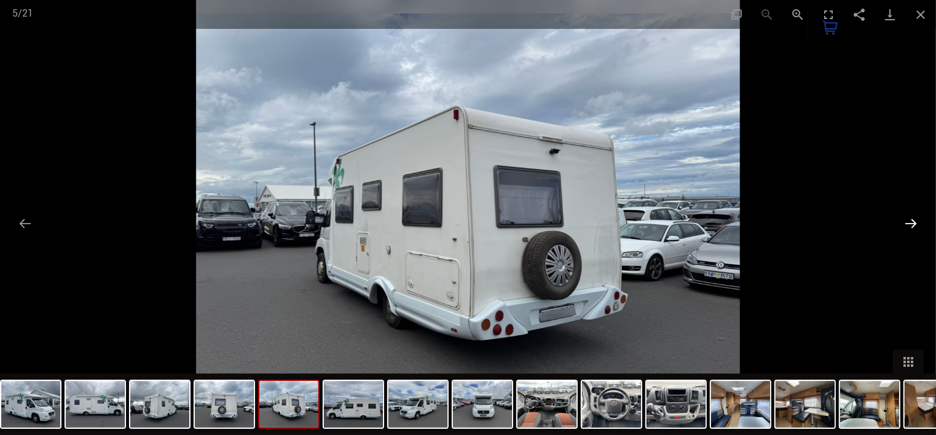
click at [912, 216] on button "Next slide" at bounding box center [910, 223] width 26 height 24
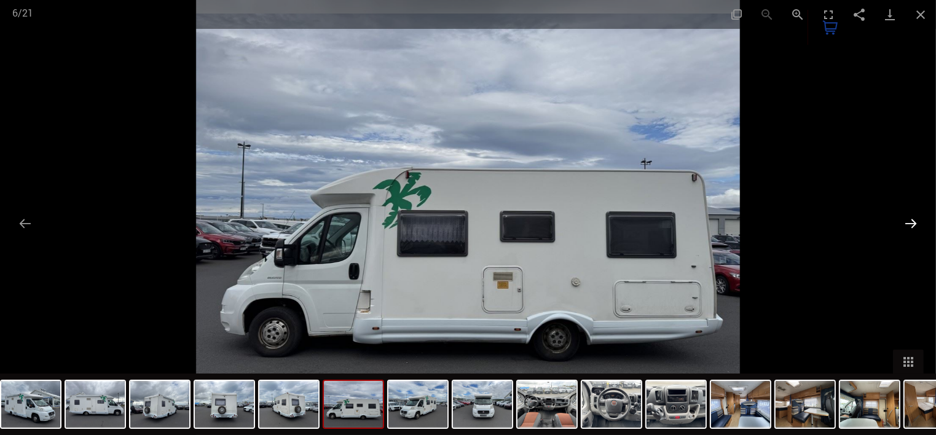
click at [910, 214] on button "Next slide" at bounding box center [910, 223] width 26 height 24
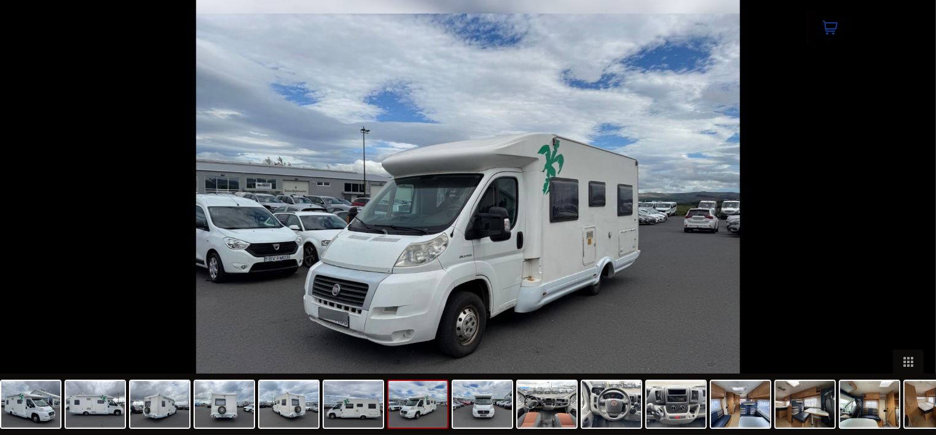
click at [910, 214] on button "Next slide" at bounding box center [917, 223] width 26 height 24
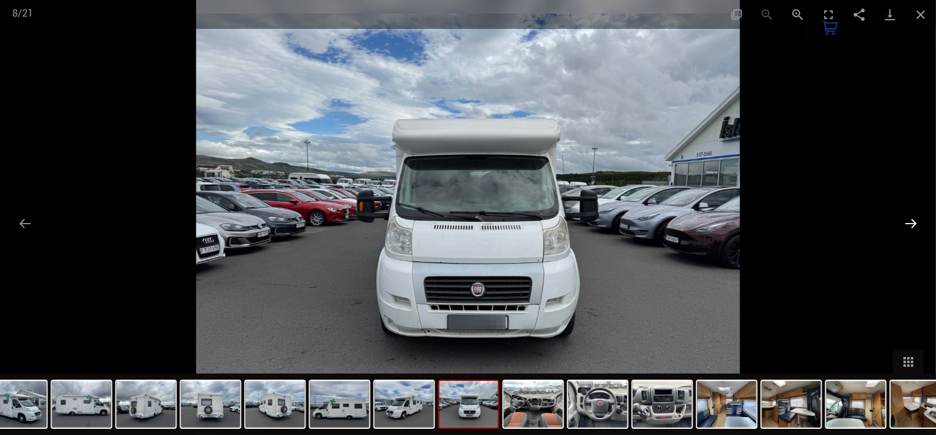
click at [909, 214] on button "Next slide" at bounding box center [910, 223] width 26 height 24
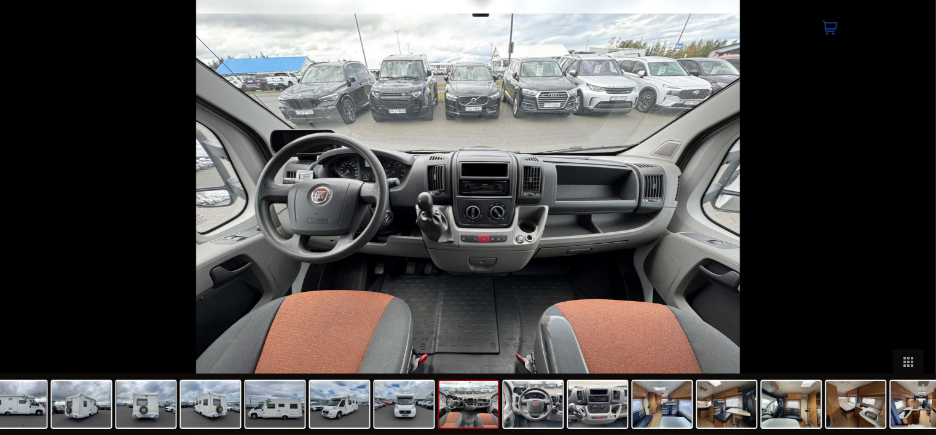
click at [909, 214] on button "Next slide" at bounding box center [917, 223] width 26 height 24
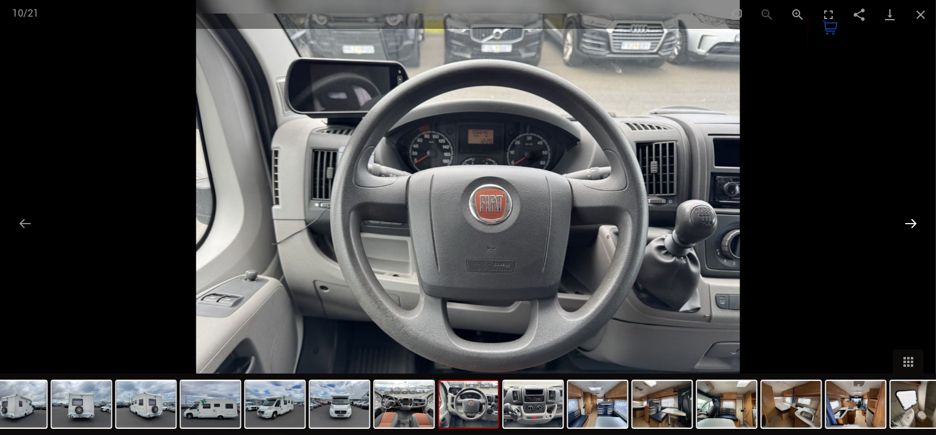
click at [906, 214] on button "Next slide" at bounding box center [910, 223] width 26 height 24
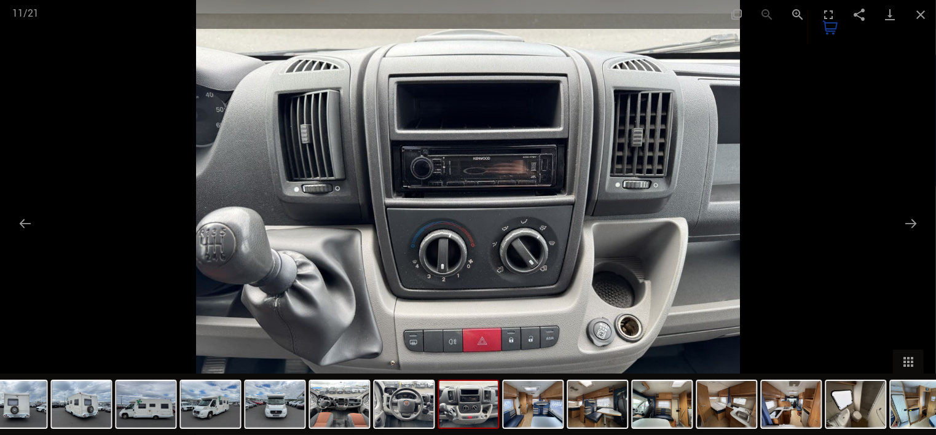
scroll to position [418, 0]
click at [918, 8] on button "Close gallery" at bounding box center [920, 14] width 31 height 29
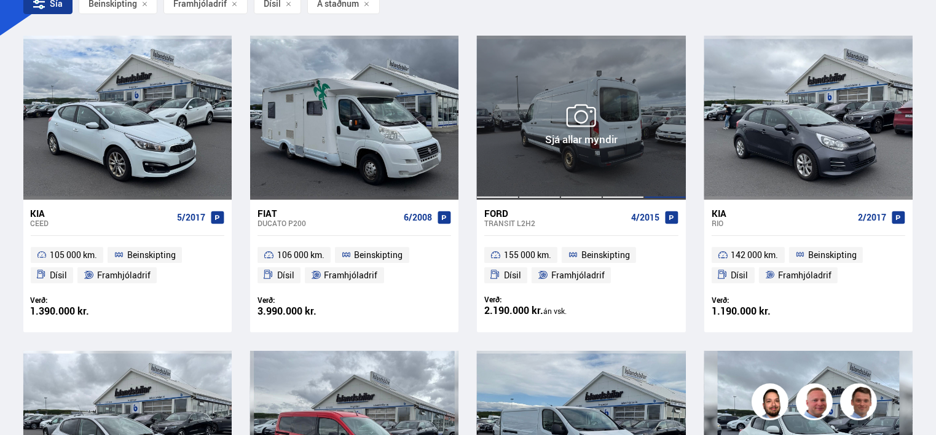
scroll to position [286, 0]
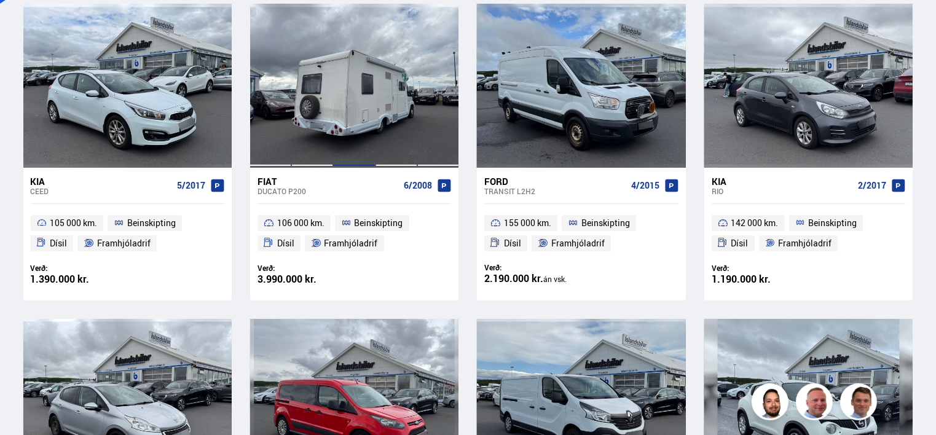
click at [369, 126] on div at bounding box center [354, 85] width 42 height 163
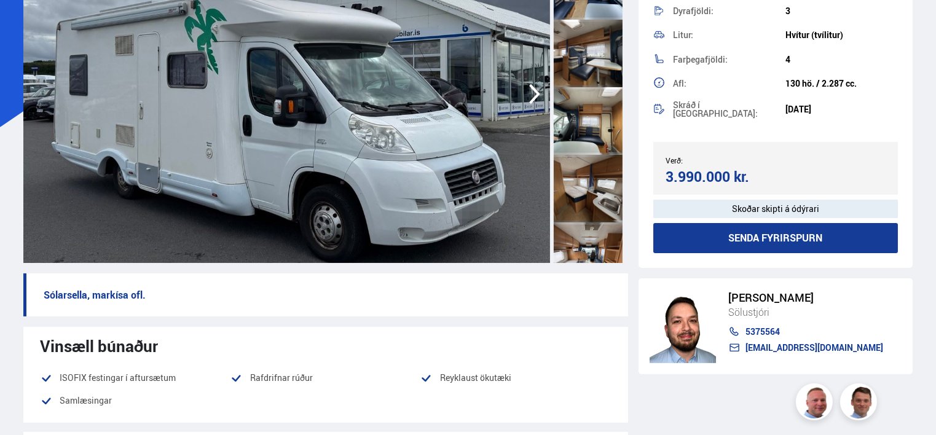
scroll to position [143, 0]
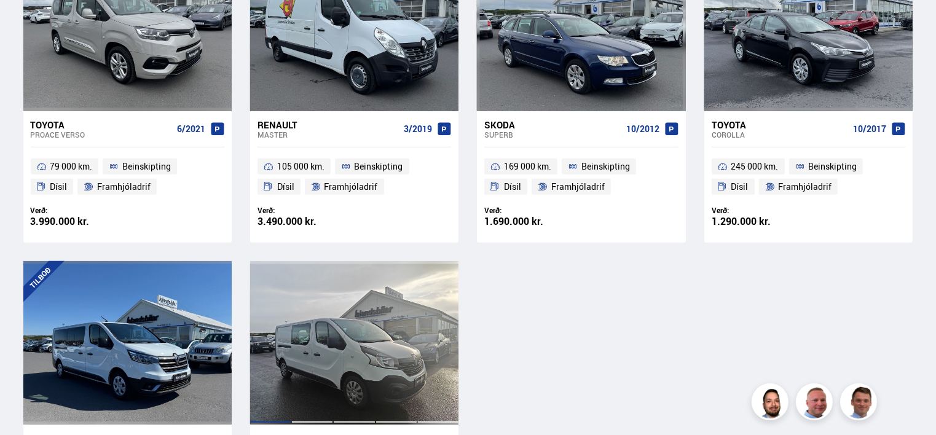
scroll to position [1003, 0]
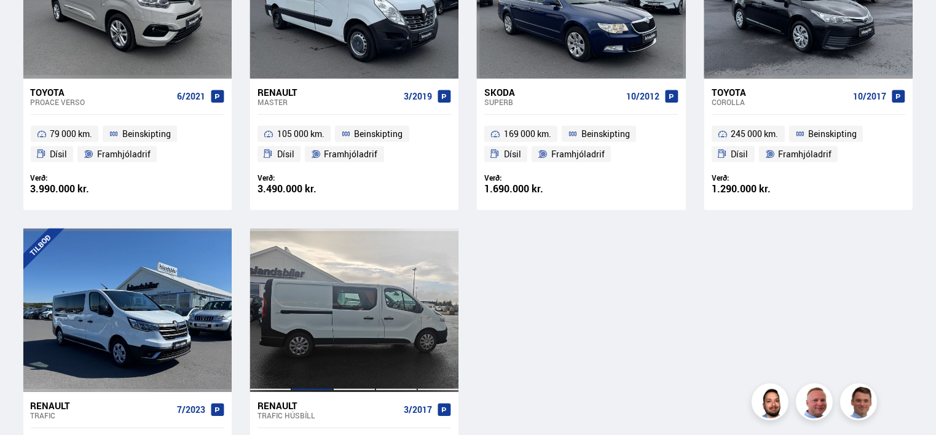
click at [317, 297] on div at bounding box center [312, 310] width 42 height 163
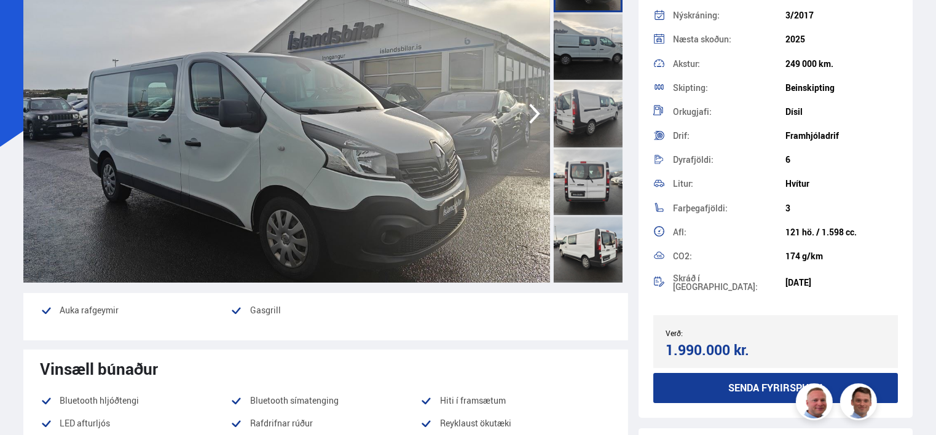
scroll to position [143, 0]
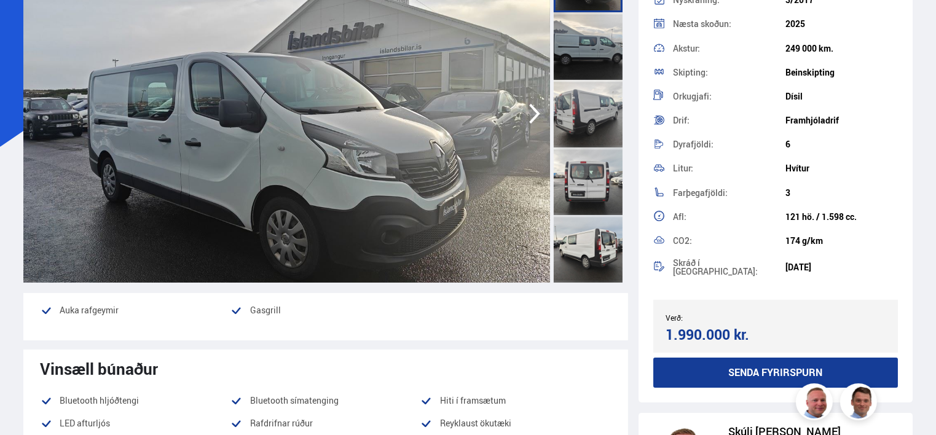
click at [515, 204] on img at bounding box center [286, 114] width 526 height 338
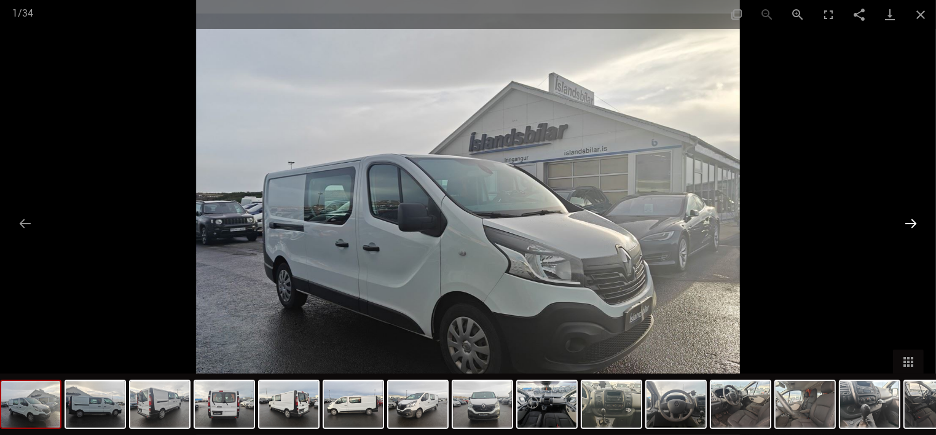
click at [909, 219] on button "Next slide" at bounding box center [910, 223] width 26 height 24
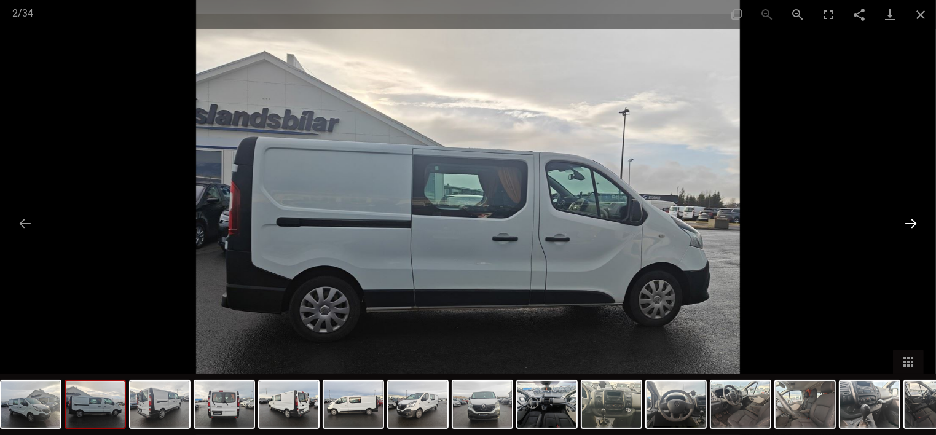
click at [909, 219] on button "Next slide" at bounding box center [910, 223] width 26 height 24
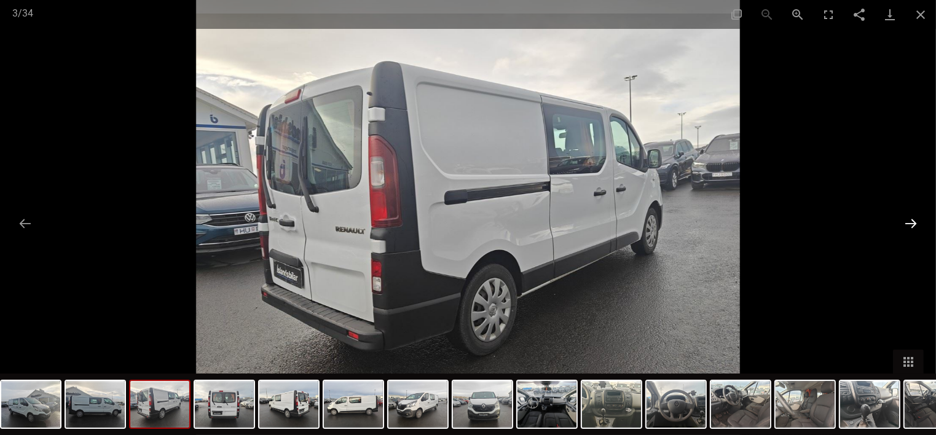
click at [909, 219] on button "Next slide" at bounding box center [910, 223] width 26 height 24
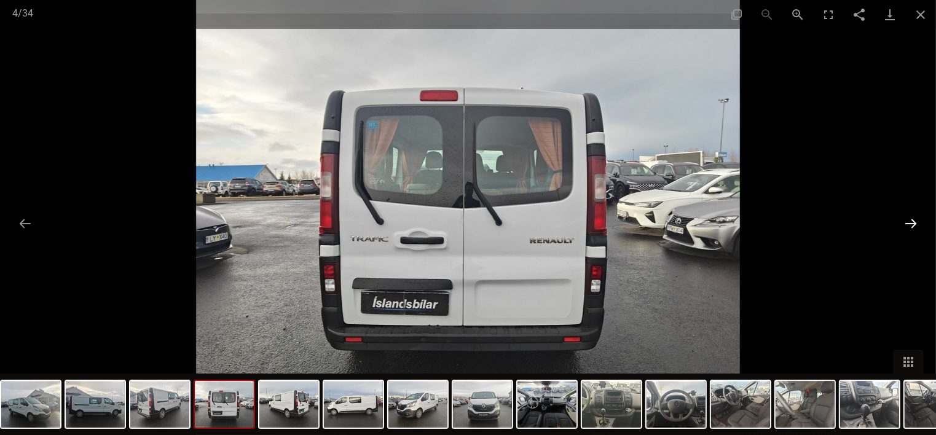
click at [909, 219] on button "Next slide" at bounding box center [910, 223] width 26 height 24
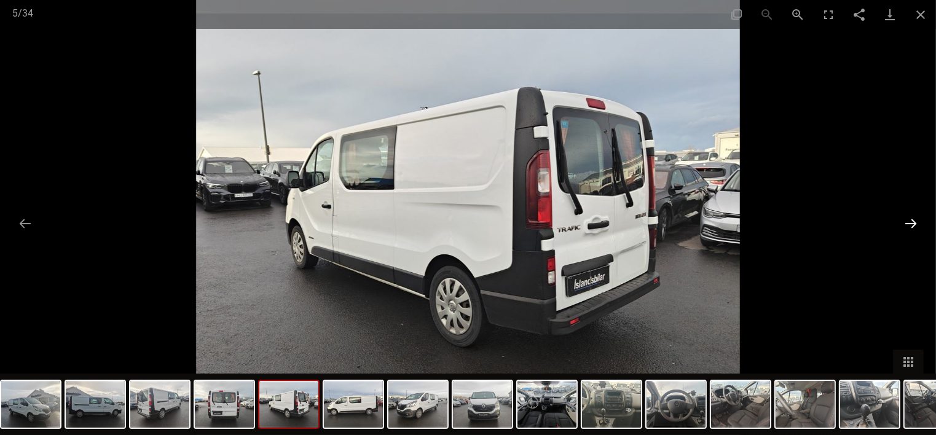
click at [909, 219] on button "Next slide" at bounding box center [910, 223] width 26 height 24
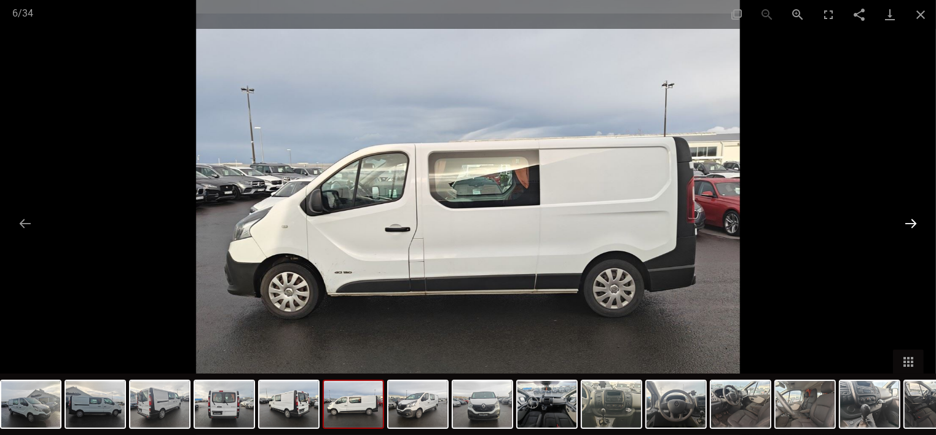
click at [909, 219] on button "Next slide" at bounding box center [910, 223] width 26 height 24
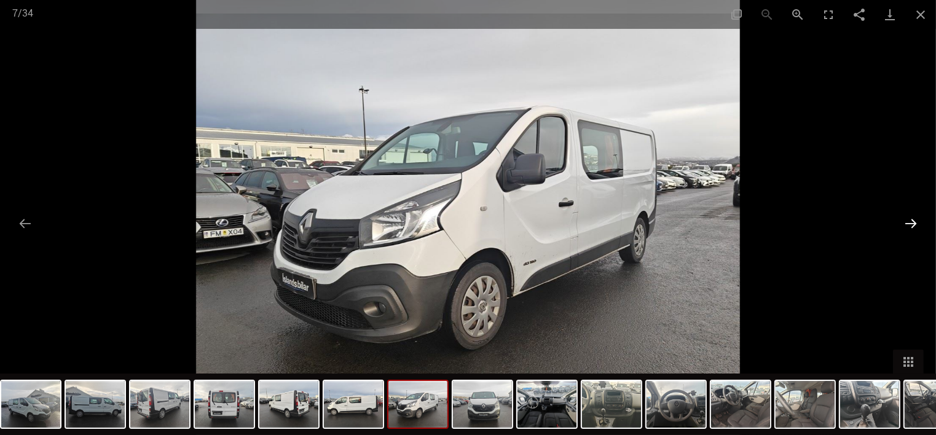
click at [909, 219] on button "Next slide" at bounding box center [910, 223] width 26 height 24
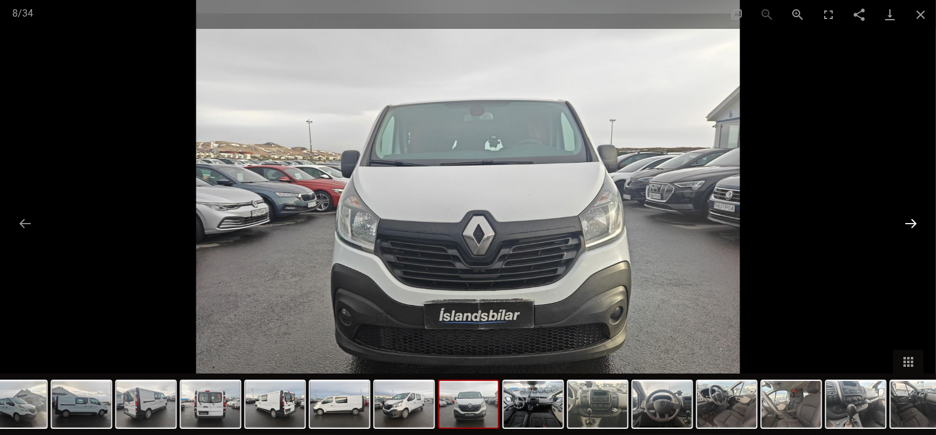
click at [909, 219] on button "Next slide" at bounding box center [910, 223] width 26 height 24
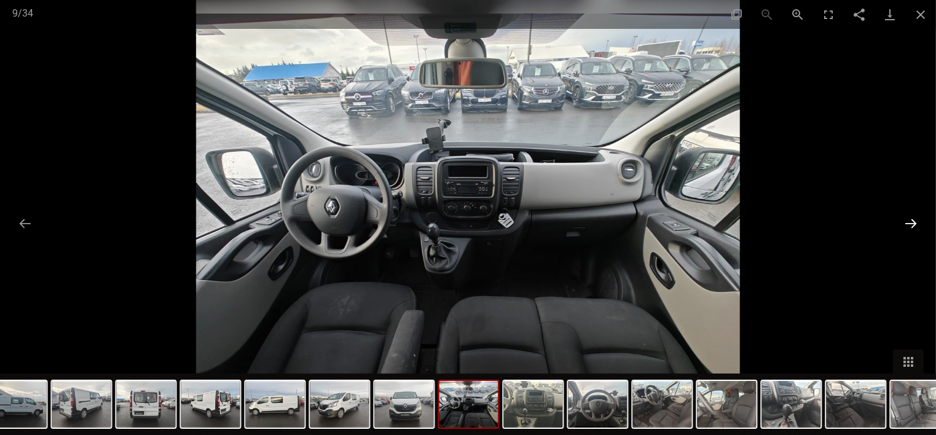
click at [909, 219] on button "Next slide" at bounding box center [910, 223] width 26 height 24
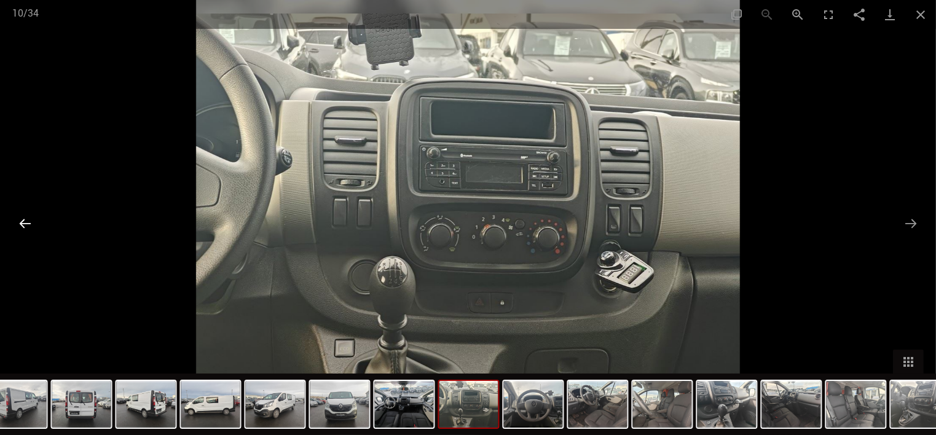
click at [20, 225] on button "Previous slide" at bounding box center [25, 223] width 26 height 24
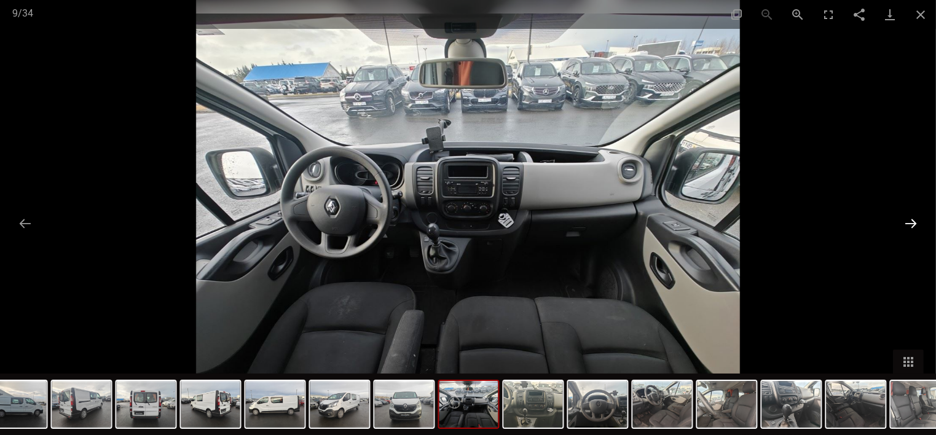
click at [913, 219] on button "Next slide" at bounding box center [910, 223] width 26 height 24
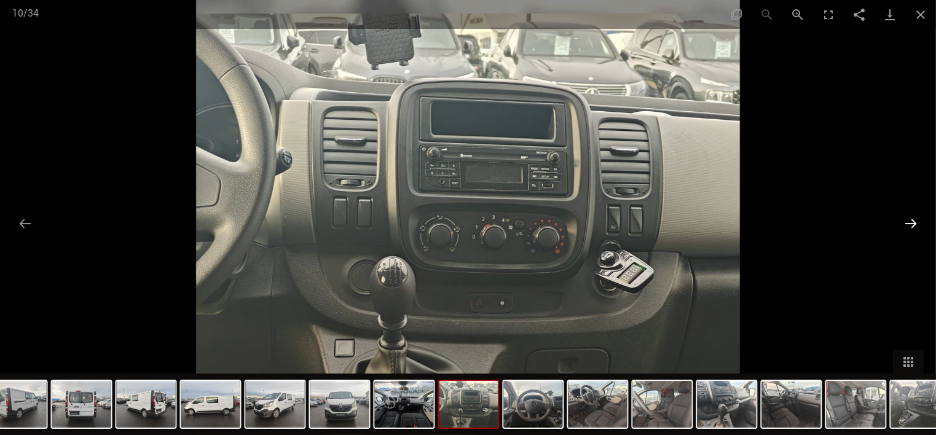
click at [913, 219] on button "Next slide" at bounding box center [910, 223] width 26 height 24
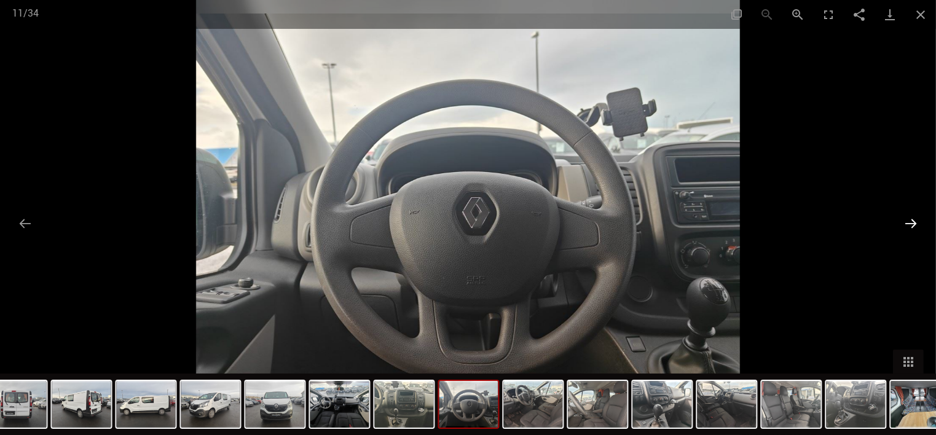
click at [913, 219] on button "Next slide" at bounding box center [910, 223] width 26 height 24
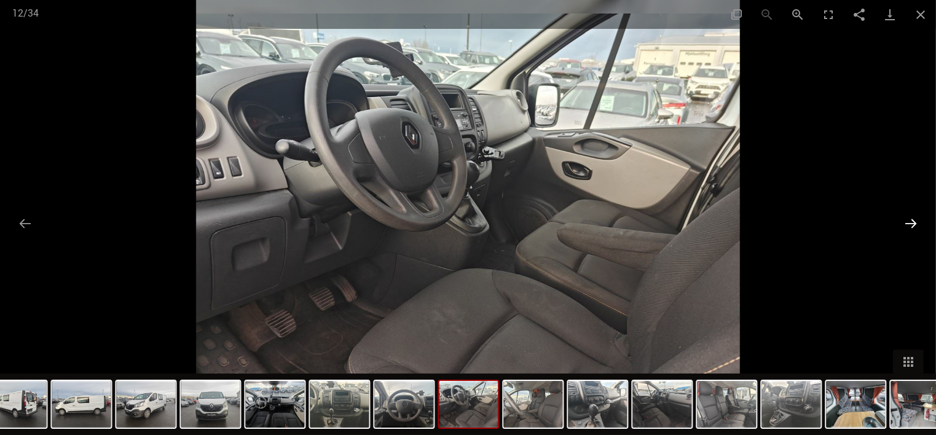
click at [913, 219] on button "Next slide" at bounding box center [910, 223] width 26 height 24
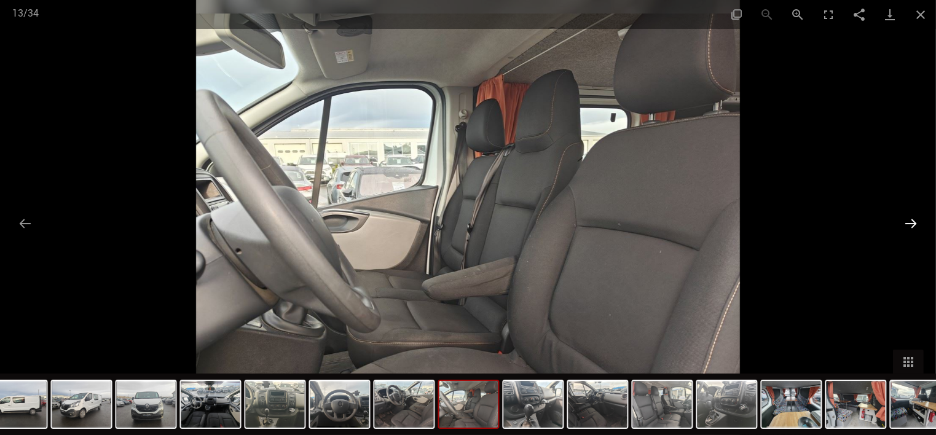
click at [913, 219] on button "Next slide" at bounding box center [910, 223] width 26 height 24
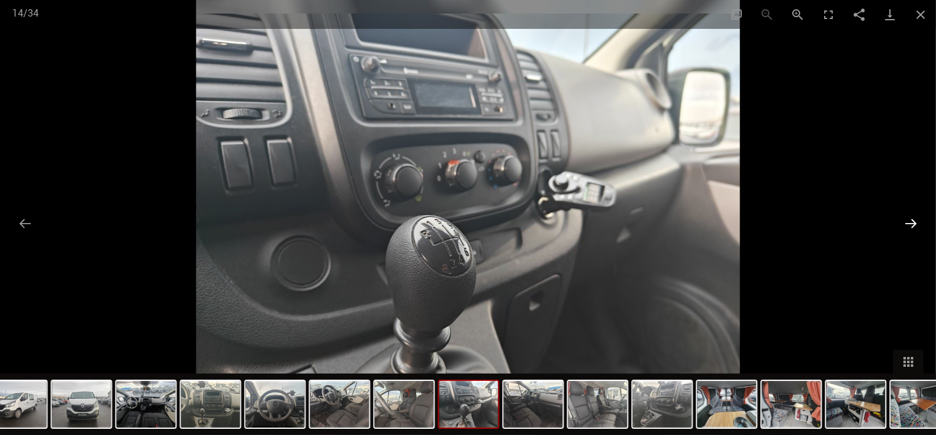
click at [913, 219] on button "Next slide" at bounding box center [910, 223] width 26 height 24
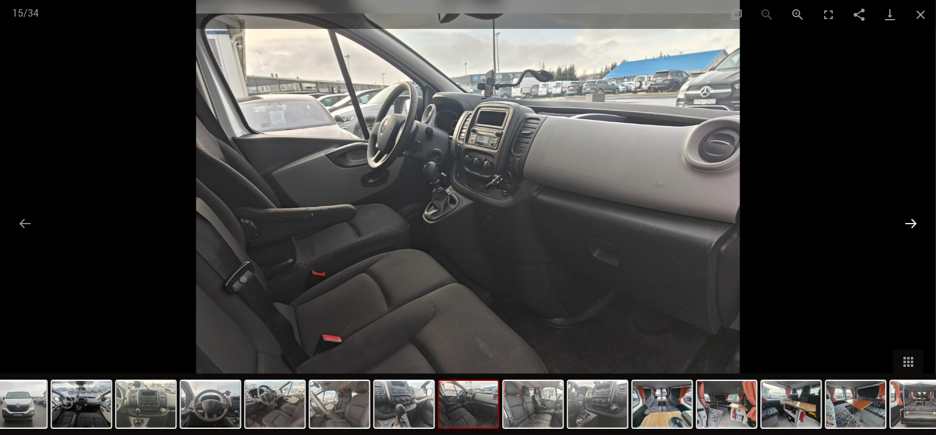
click at [913, 219] on button "Next slide" at bounding box center [910, 223] width 26 height 24
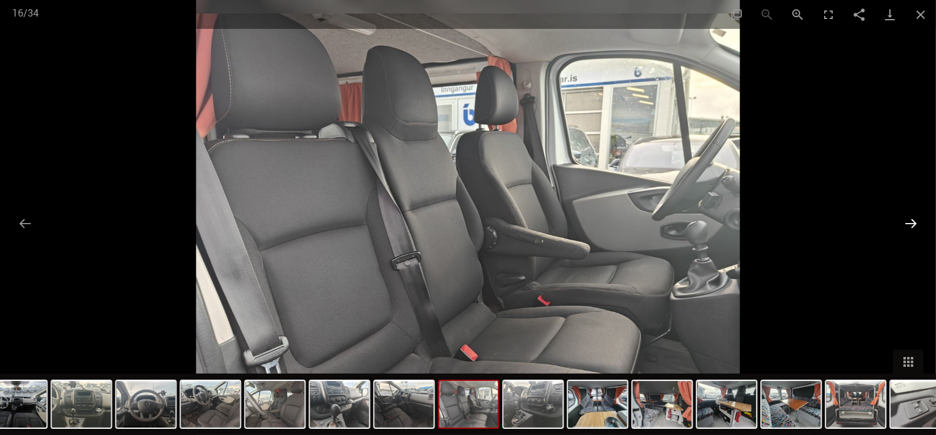
click at [913, 219] on button "Next slide" at bounding box center [910, 223] width 26 height 24
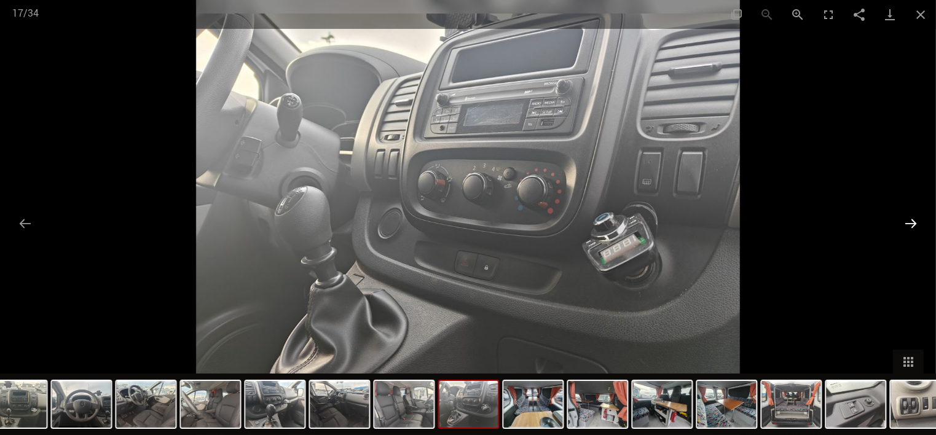
click at [913, 219] on button "Next slide" at bounding box center [910, 223] width 26 height 24
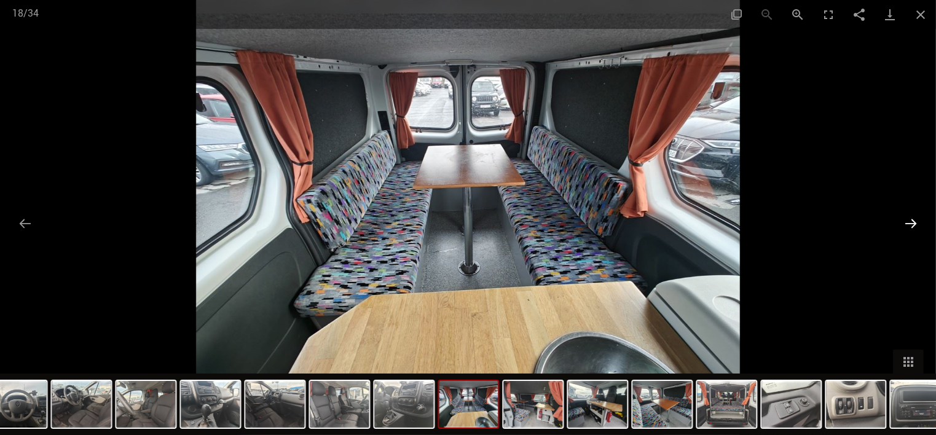
click at [913, 219] on button "Next slide" at bounding box center [910, 223] width 26 height 24
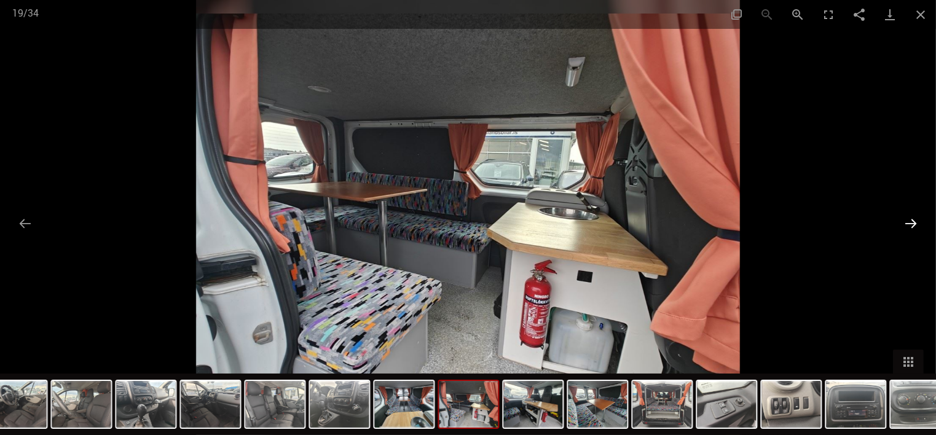
click at [913, 219] on button "Next slide" at bounding box center [910, 223] width 26 height 24
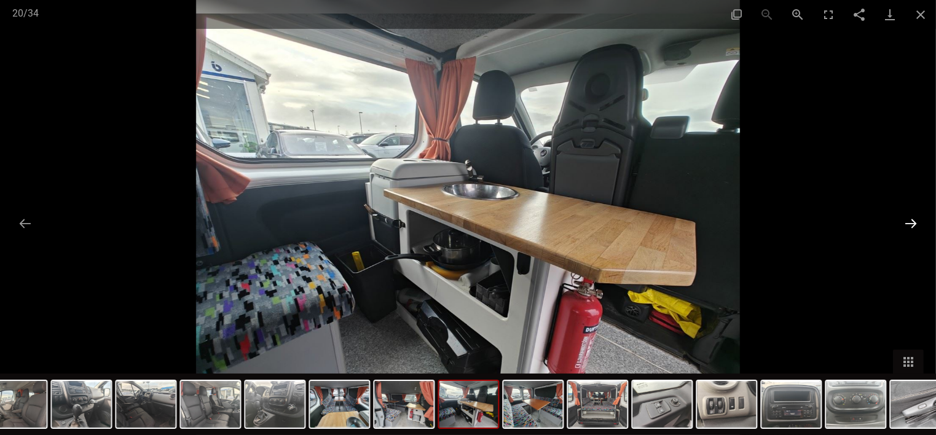
click at [913, 219] on button "Next slide" at bounding box center [910, 223] width 26 height 24
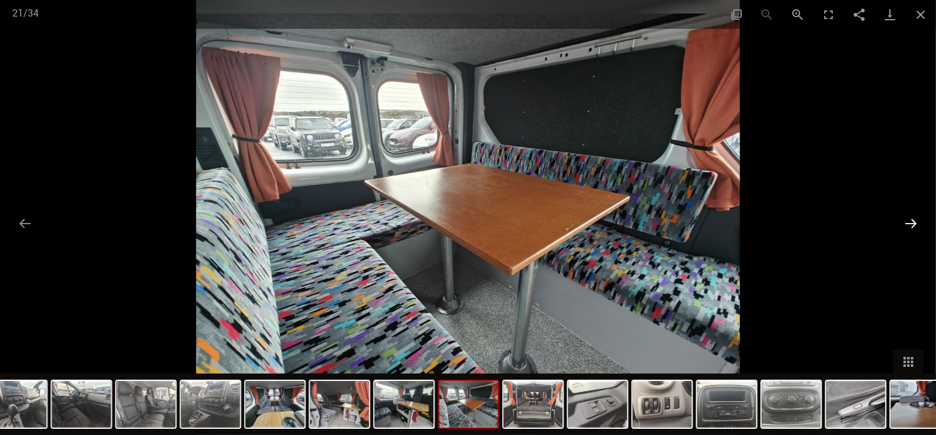
click at [913, 219] on button "Next slide" at bounding box center [910, 223] width 26 height 24
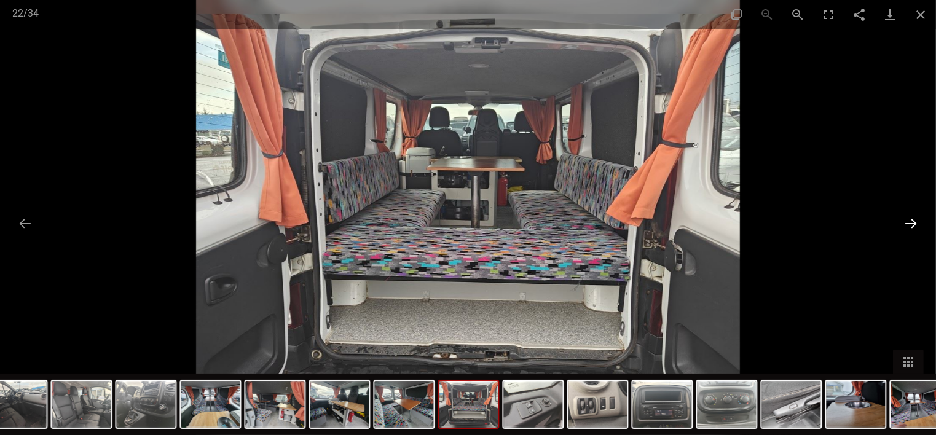
click at [914, 220] on button "Next slide" at bounding box center [910, 223] width 26 height 24
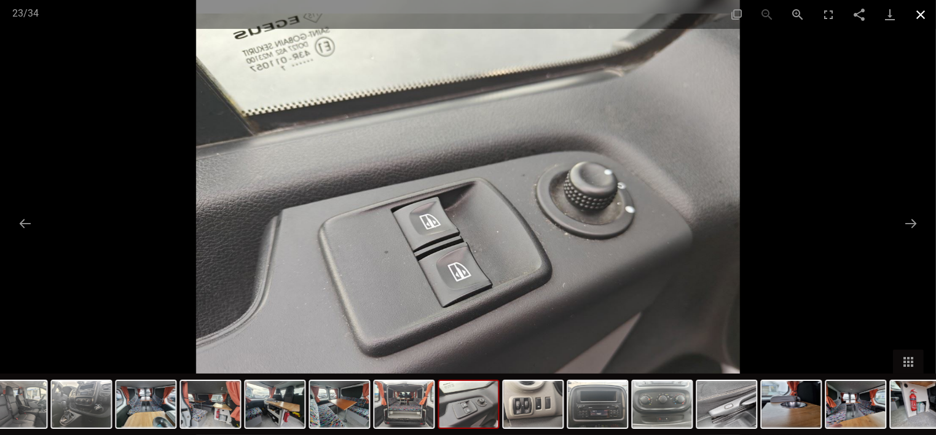
click at [918, 14] on button "Close gallery" at bounding box center [920, 14] width 31 height 29
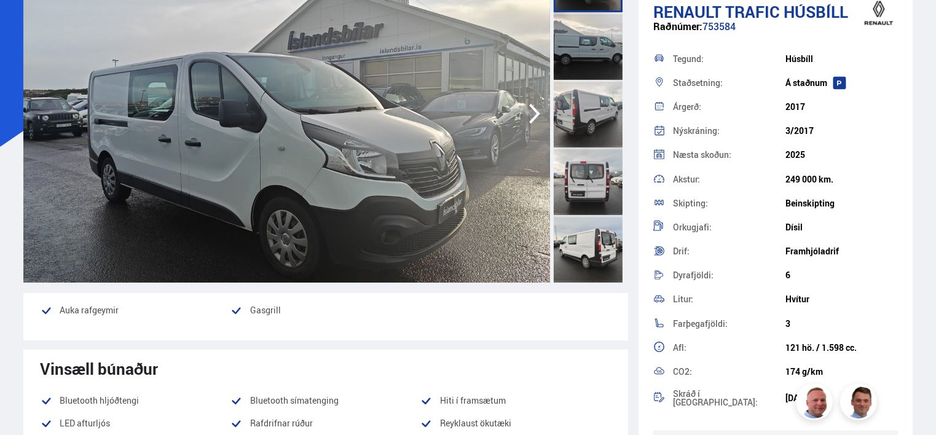
scroll to position [0, 0]
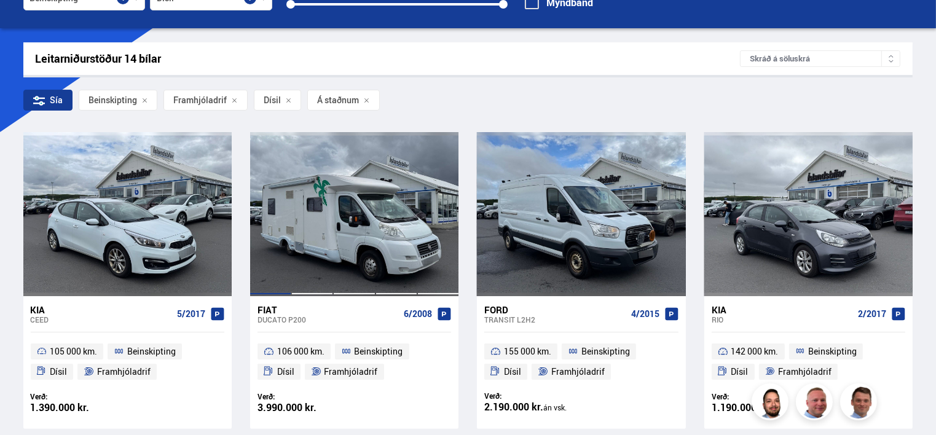
scroll to position [143, 0]
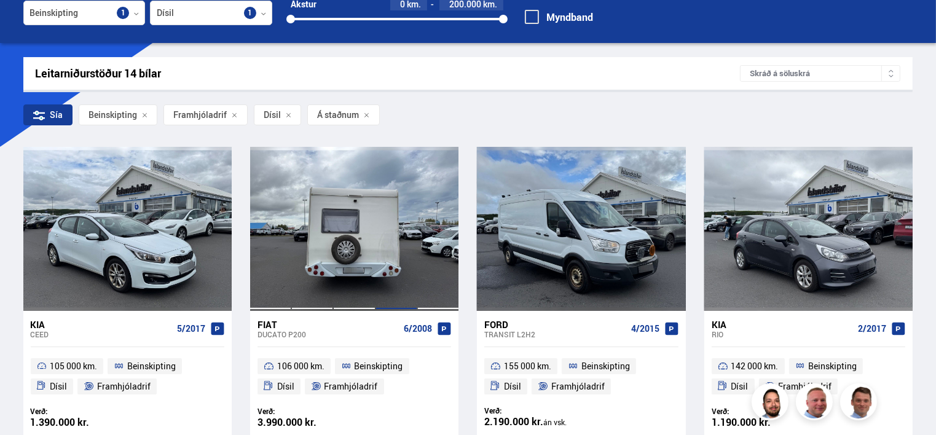
click at [378, 226] on div at bounding box center [396, 228] width 42 height 163
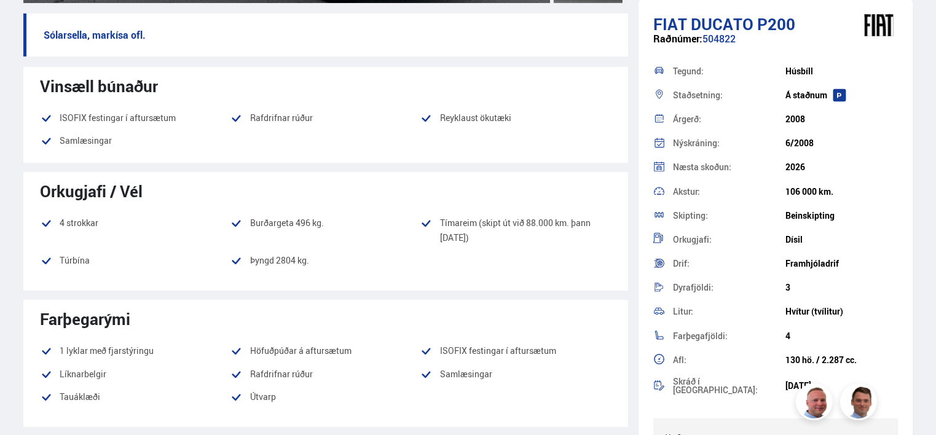
scroll to position [430, 0]
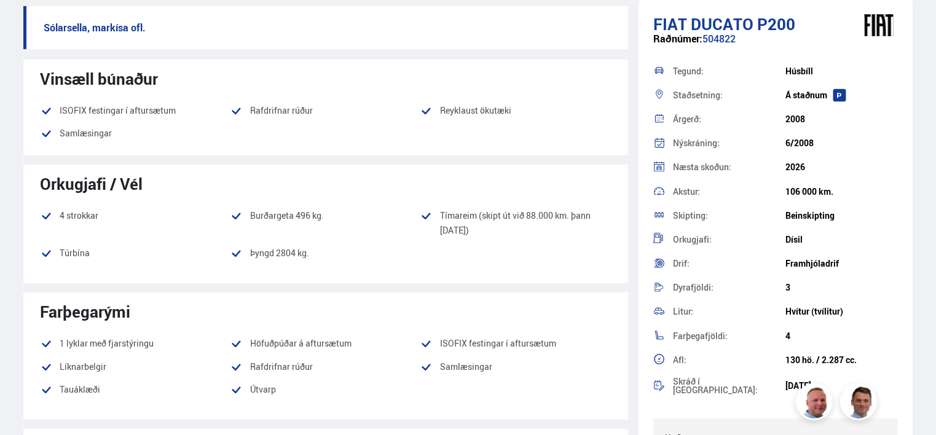
scroll to position [275, 0]
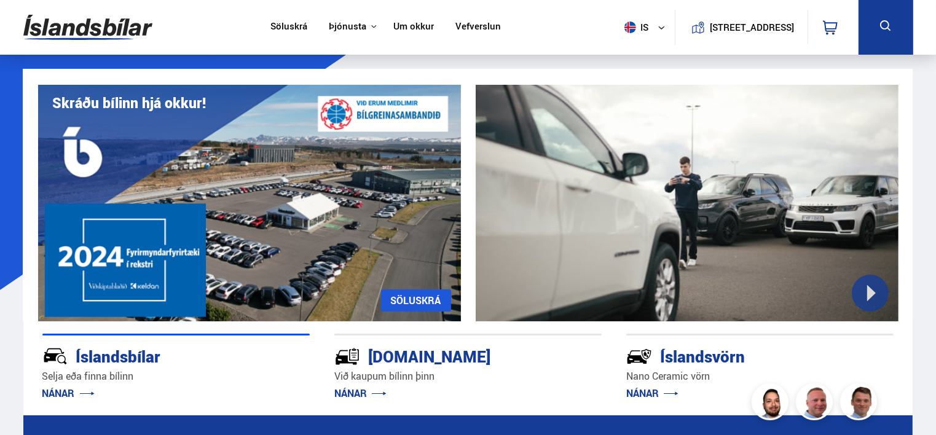
scroll to position [143, 0]
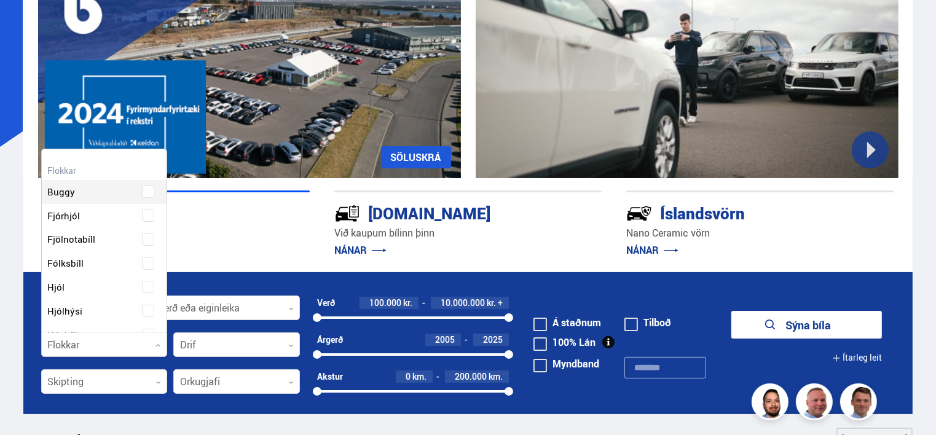
click at [157, 342] on div at bounding box center [104, 345] width 127 height 25
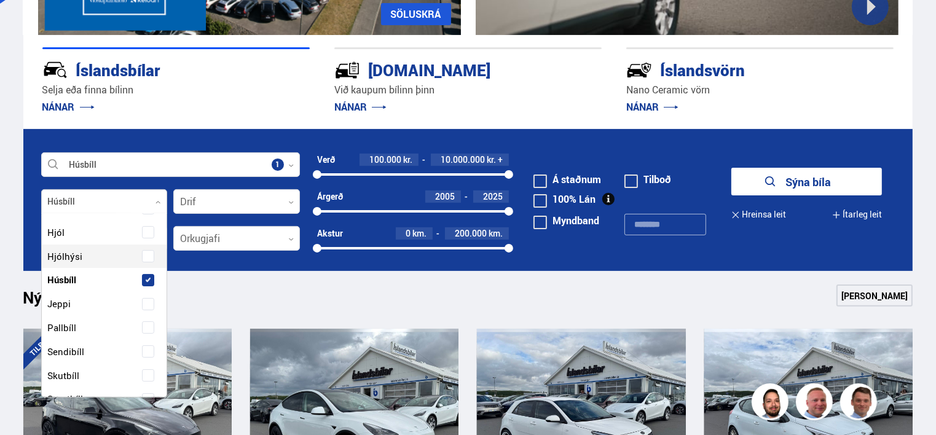
click at [72, 254] on div "Buggy Fjórhjól Fjölnotabíll Fólksbíll Hjól Hjólhýsi Húsbíll Jeppi Pallbíll Send…" at bounding box center [104, 330] width 125 height 447
click at [289, 198] on div at bounding box center [236, 202] width 127 height 25
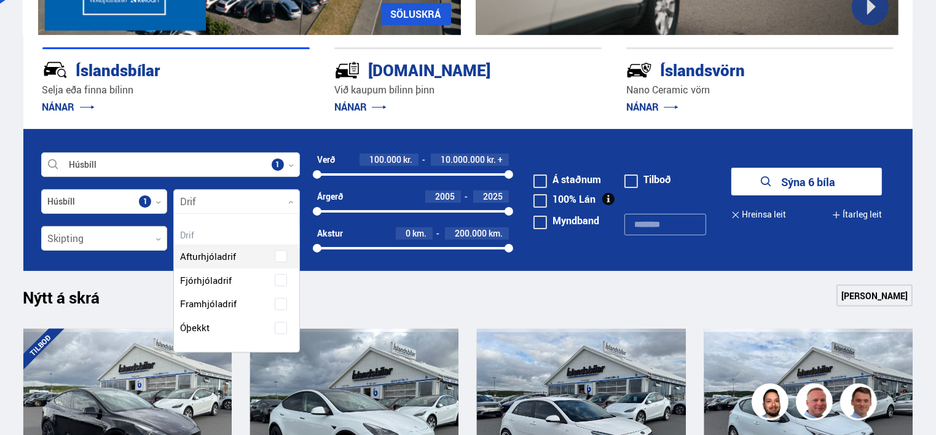
scroll to position [138, 125]
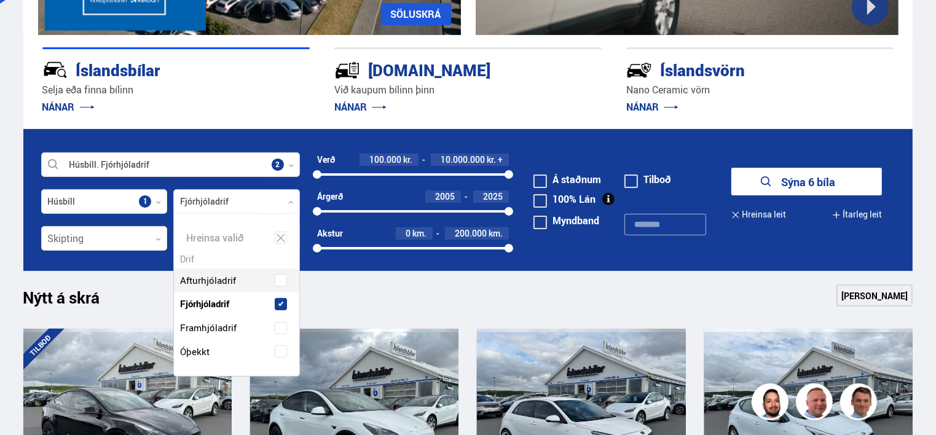
click at [231, 278] on div "Afturhjóladrif Fjórhjóladrif Framhjóladrif Óþekkt" at bounding box center [236, 307] width 125 height 114
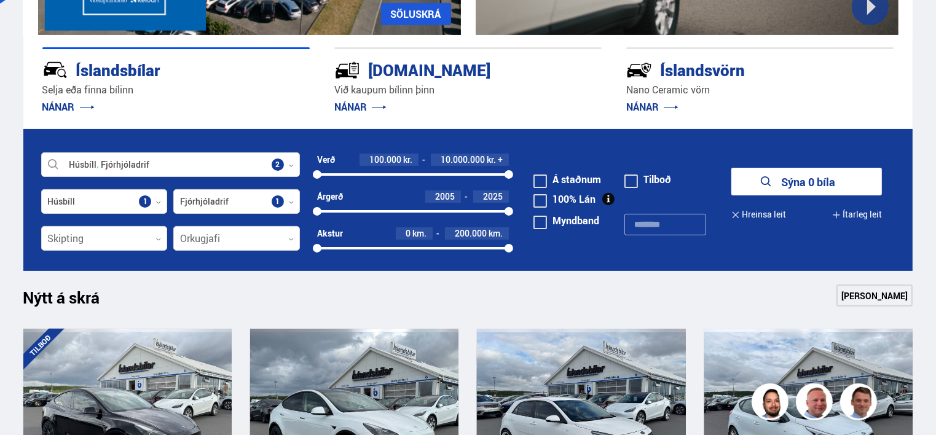
click at [539, 179] on span at bounding box center [540, 181] width 14 height 14
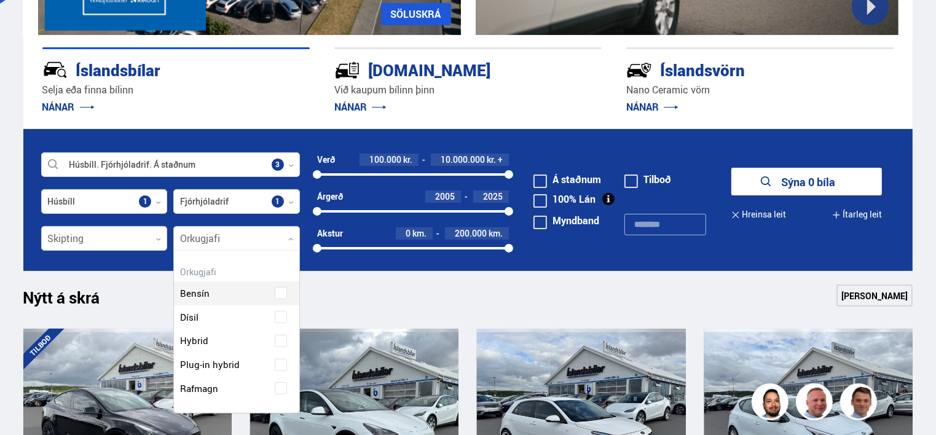
click at [288, 239] on icon at bounding box center [291, 240] width 6 height 6
click at [189, 315] on div "Bensín Dísil Hybrid Plug-in hybrid Rafmagn" at bounding box center [236, 332] width 125 height 138
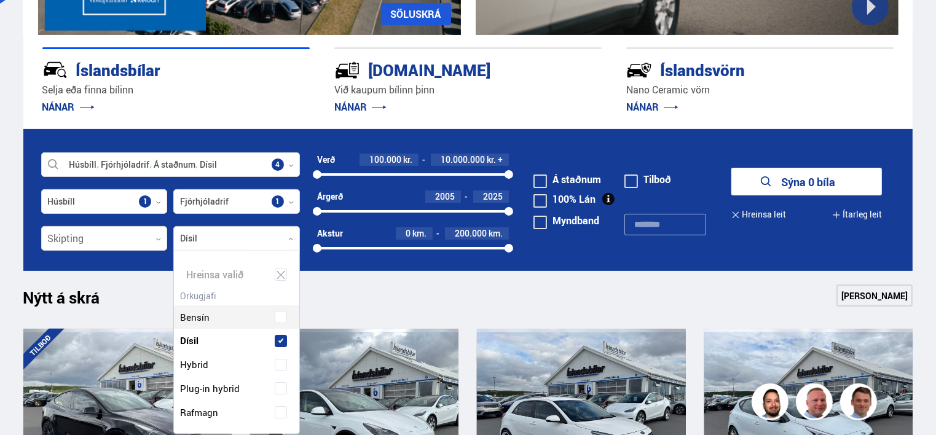
scroll to position [183, 122]
click at [52, 162] on div at bounding box center [170, 165] width 259 height 25
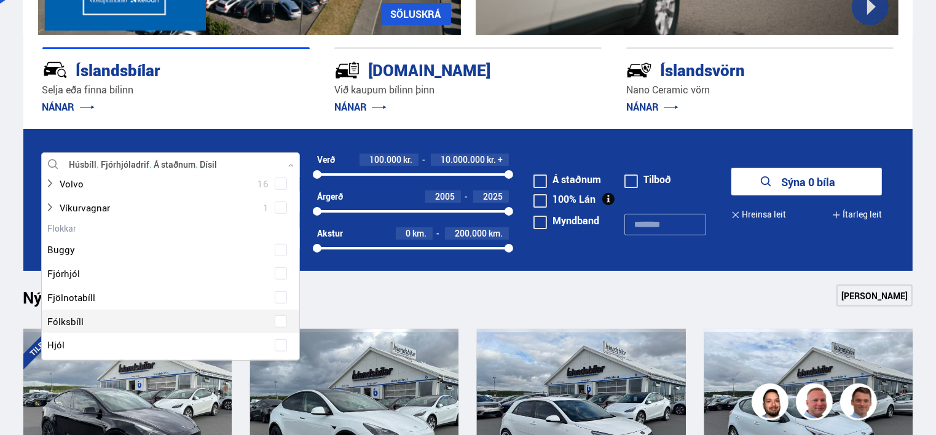
scroll to position [1146, 0]
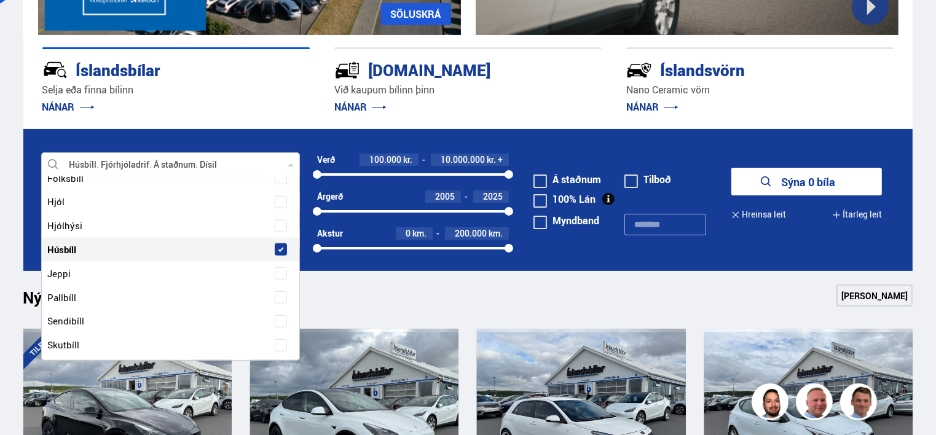
click at [69, 248] on div at bounding box center [158, 250] width 227 height 18
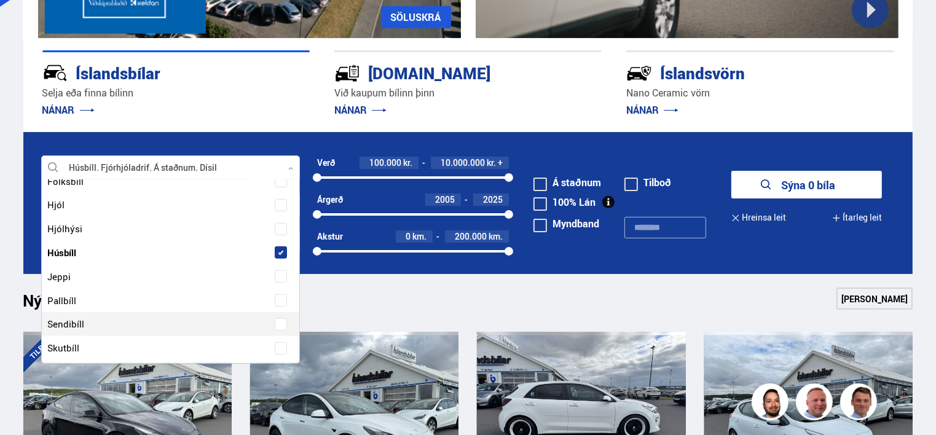
scroll to position [143, 0]
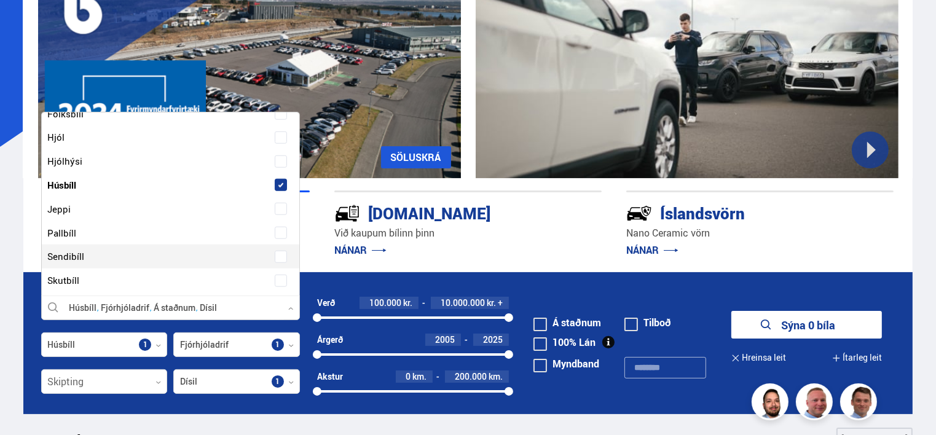
click at [479, 247] on p "NÁNAR" at bounding box center [467, 250] width 267 height 20
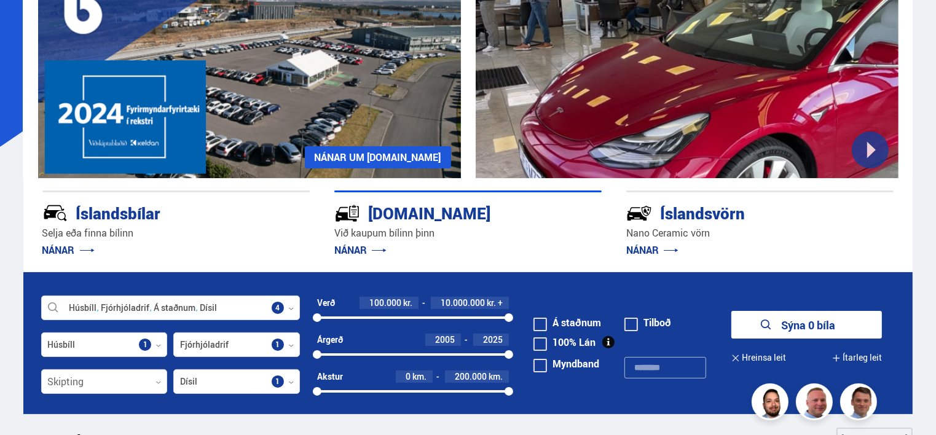
scroll to position [286, 0]
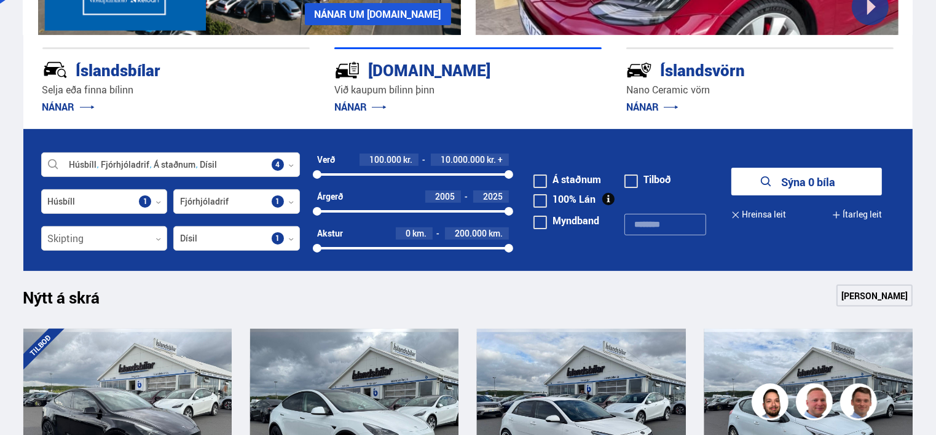
click at [543, 218] on span at bounding box center [540, 223] width 14 height 14
click at [875, 291] on link "[PERSON_NAME]" at bounding box center [874, 295] width 76 height 22
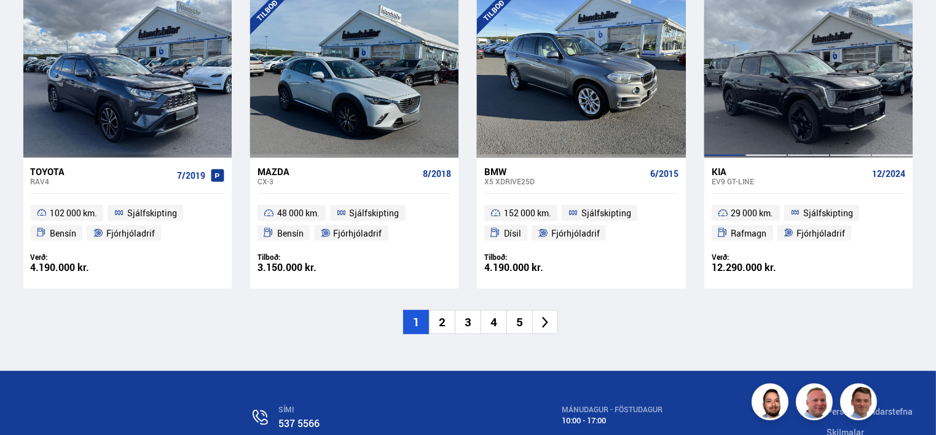
scroll to position [2007, 0]
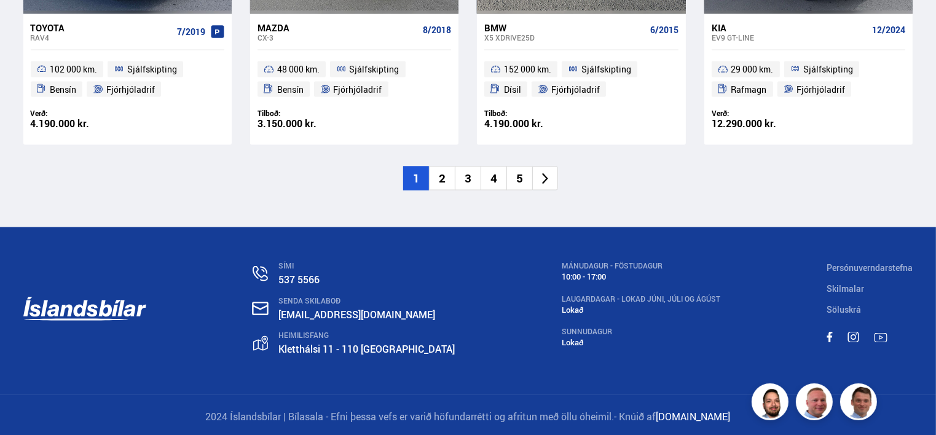
click at [437, 179] on li "2" at bounding box center [442, 178] width 26 height 24
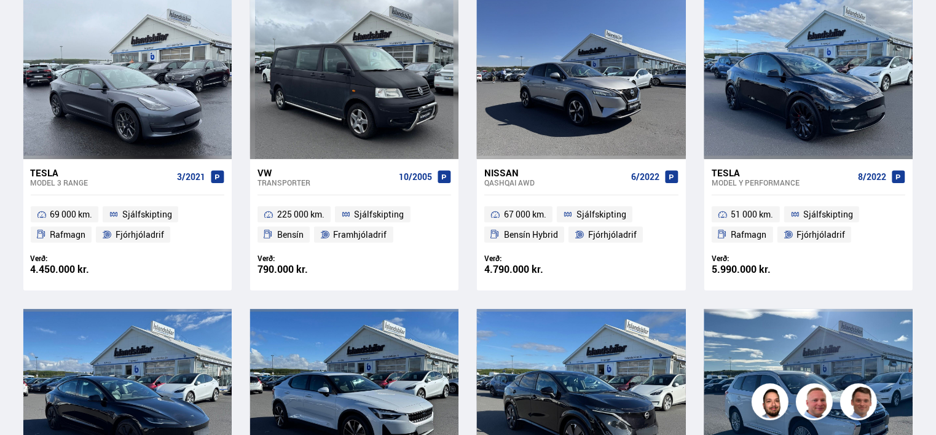
scroll to position [682, 0]
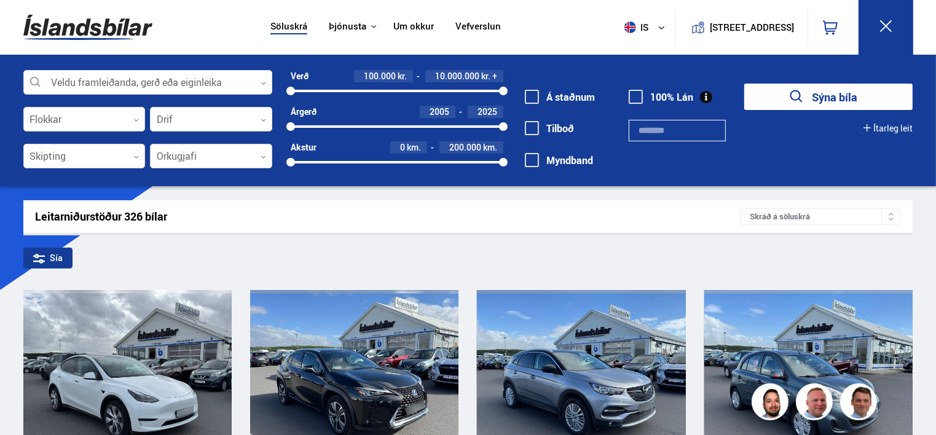
click at [260, 155] on icon at bounding box center [263, 157] width 6 height 6
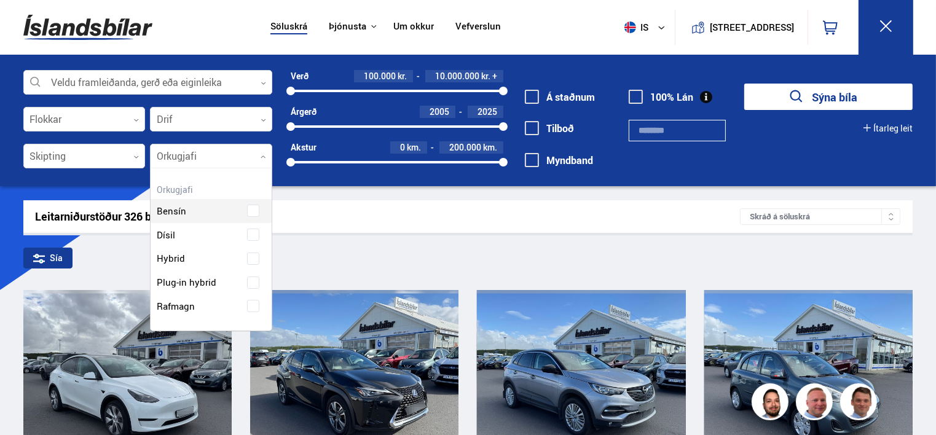
scroll to position [161, 121]
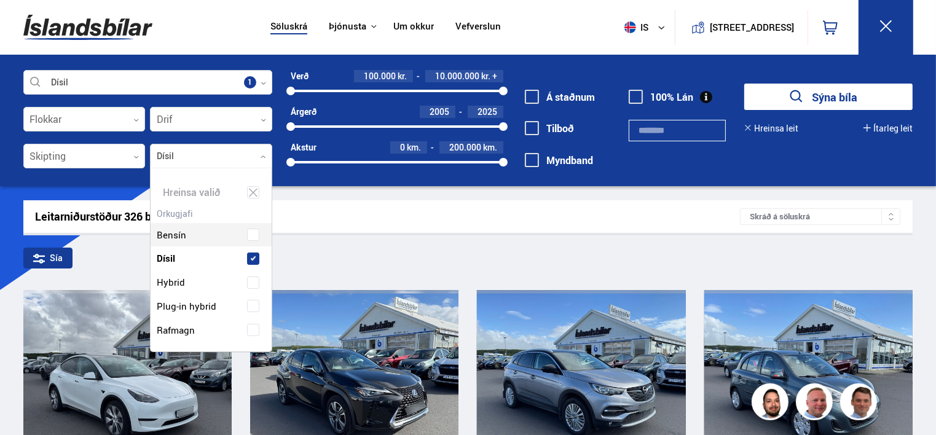
click at [157, 229] on div "Bensín Dísil Hybrid Plug-in hybrid Rafmagn" at bounding box center [211, 274] width 121 height 138
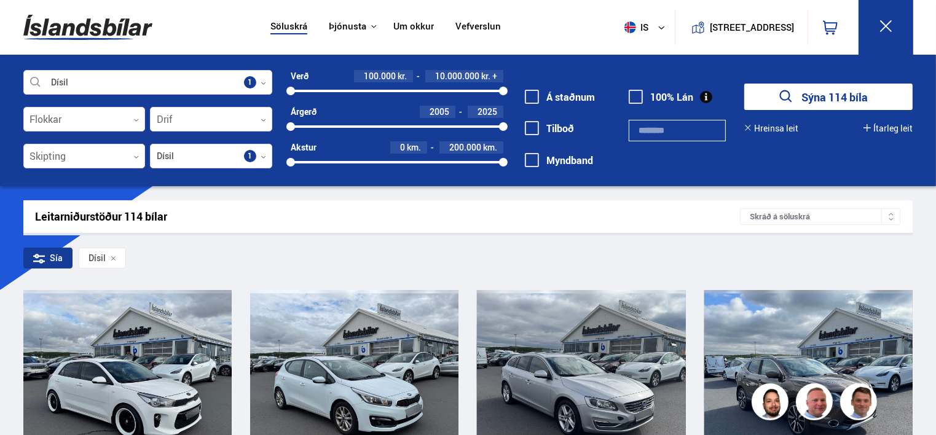
click at [366, 248] on div "Sía Dísil" at bounding box center [467, 261] width 889 height 26
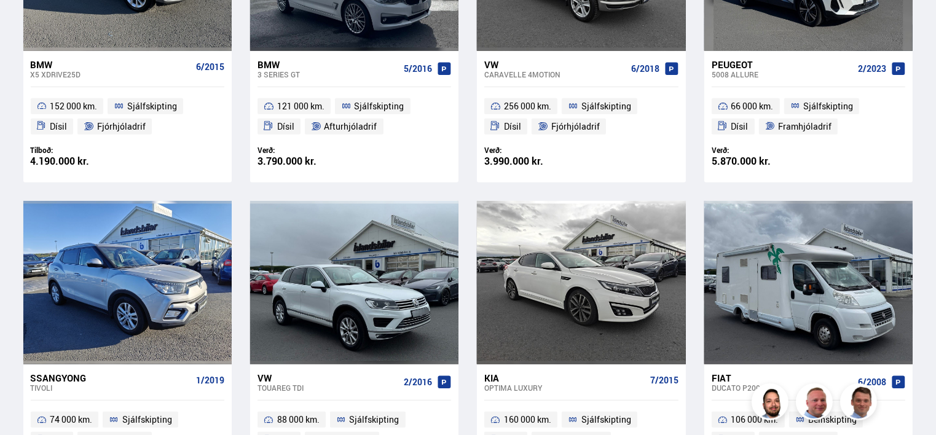
scroll to position [860, 0]
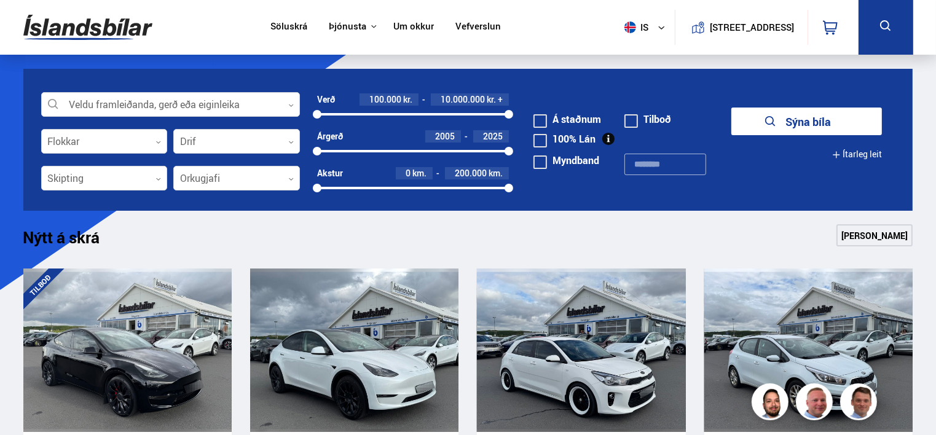
scroll to position [155, 0]
